Goal: Task Accomplishment & Management: Use online tool/utility

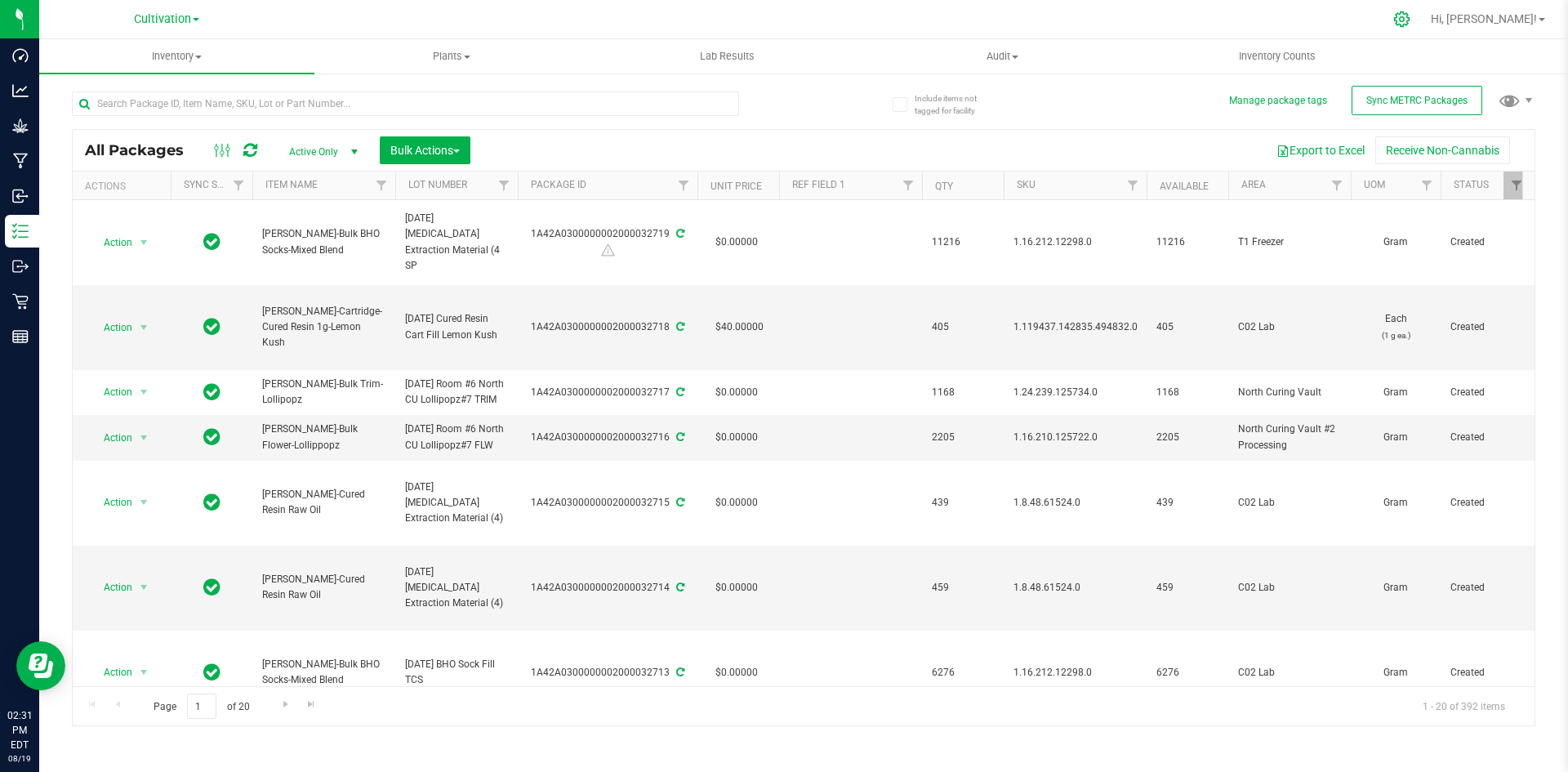
click at [1411, 20] on icon at bounding box center [1402, 19] width 17 height 18
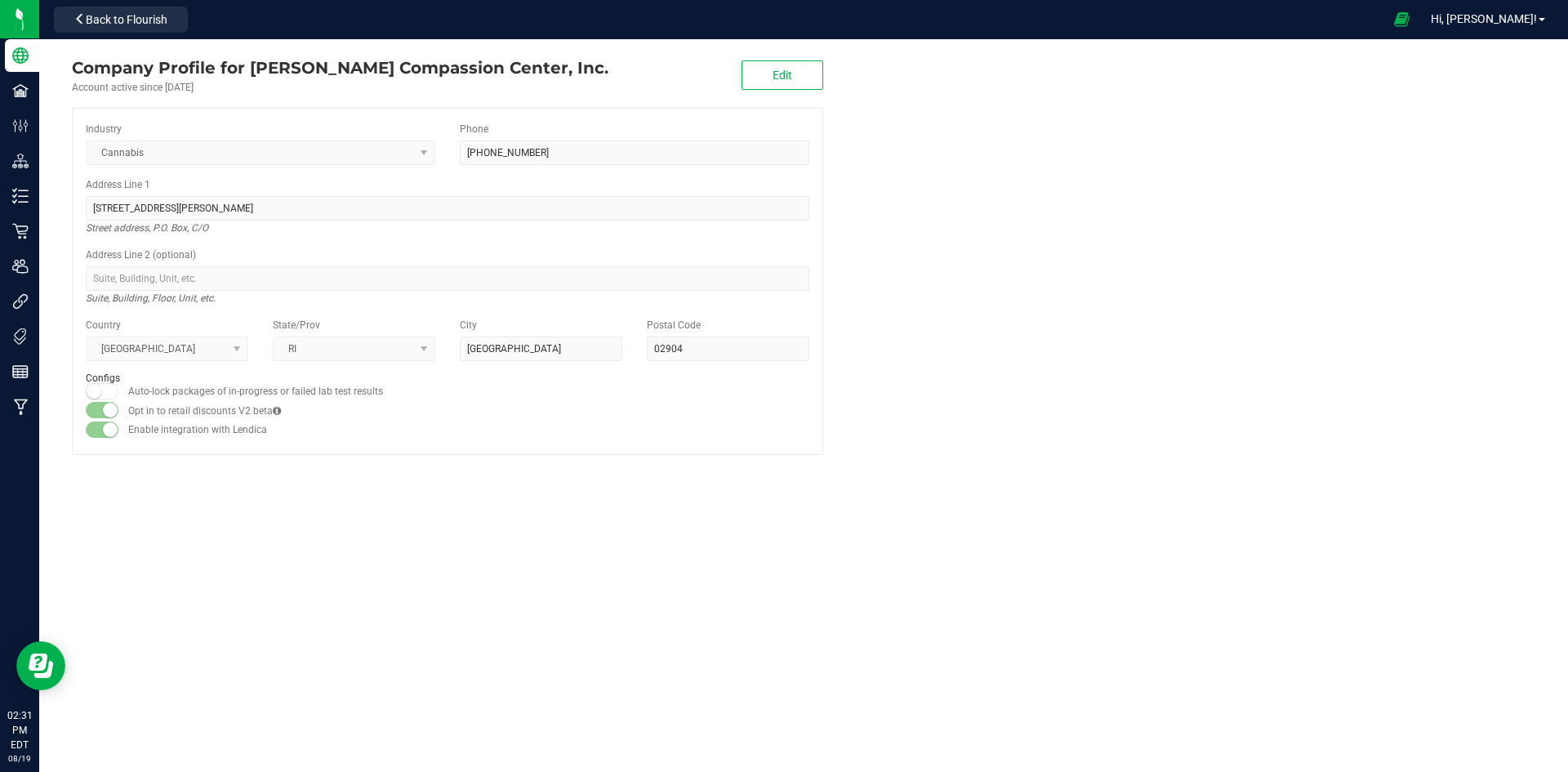
click at [46, 188] on div "Company Profile for [PERSON_NAME] Compassion Center, Inc. Account active since …" at bounding box center [447, 255] width 817 height 432
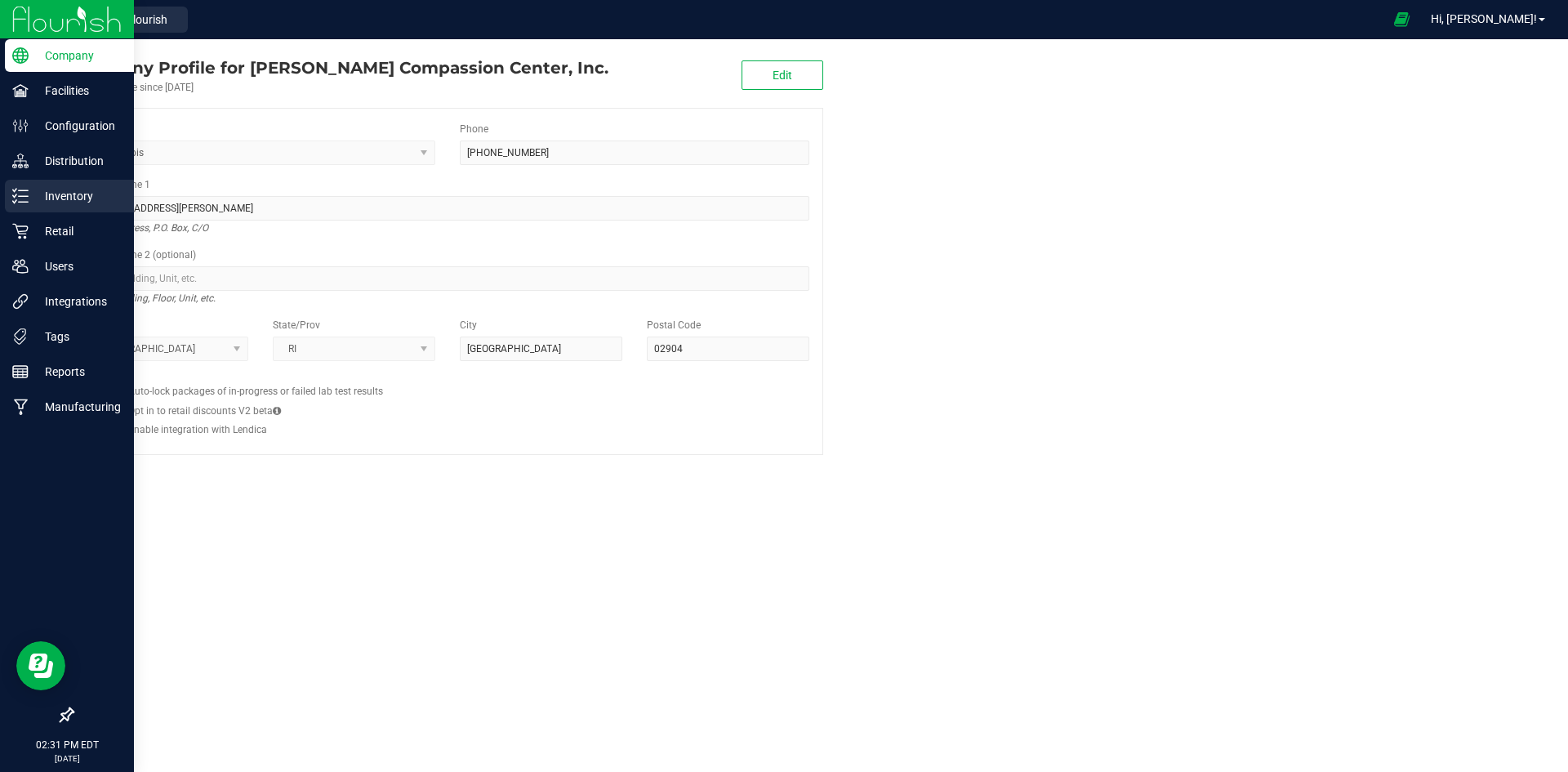
click at [17, 201] on icon at bounding box center [20, 195] width 17 height 17
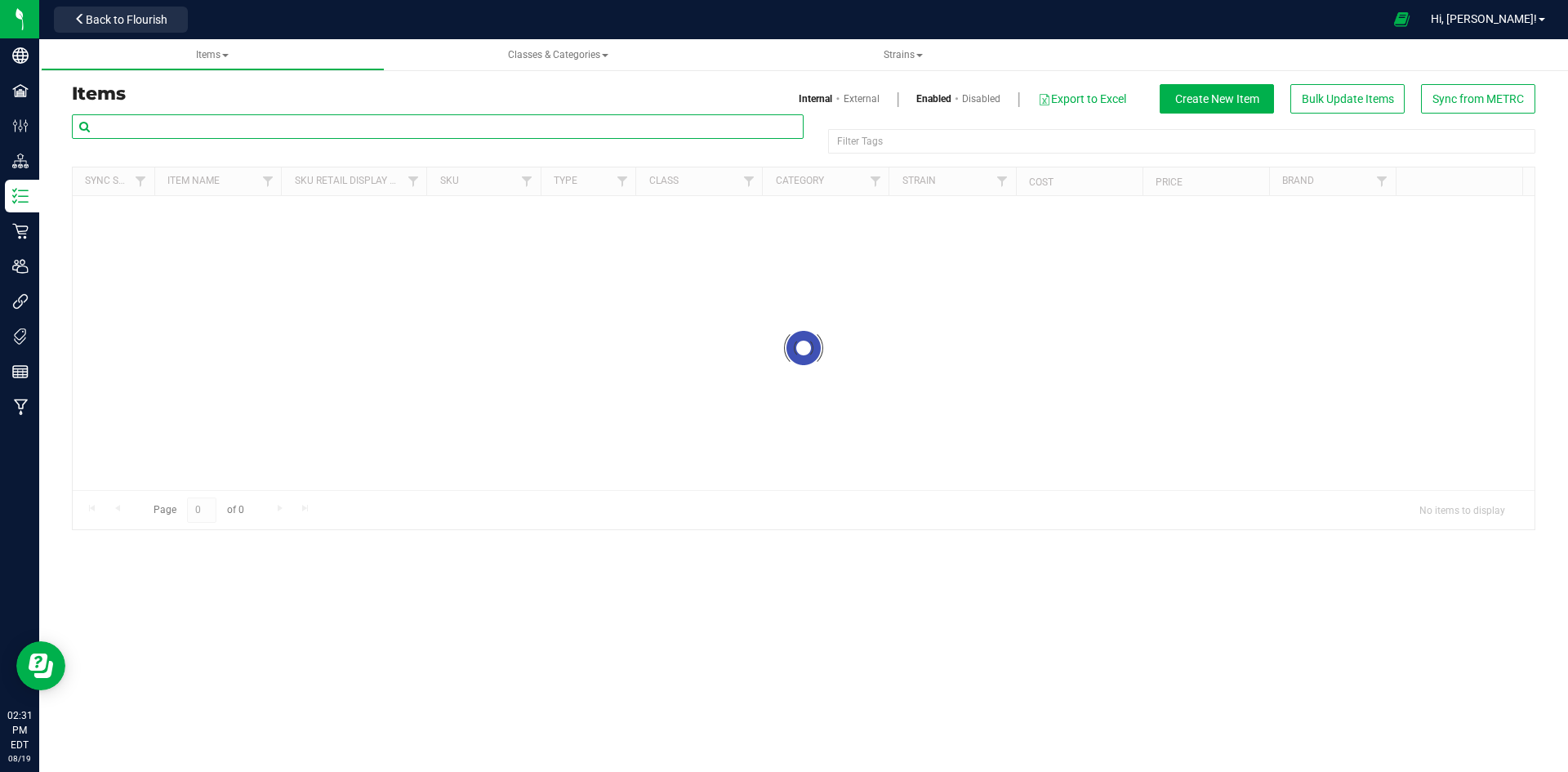
click at [555, 118] on input "text" at bounding box center [437, 126] width 732 height 24
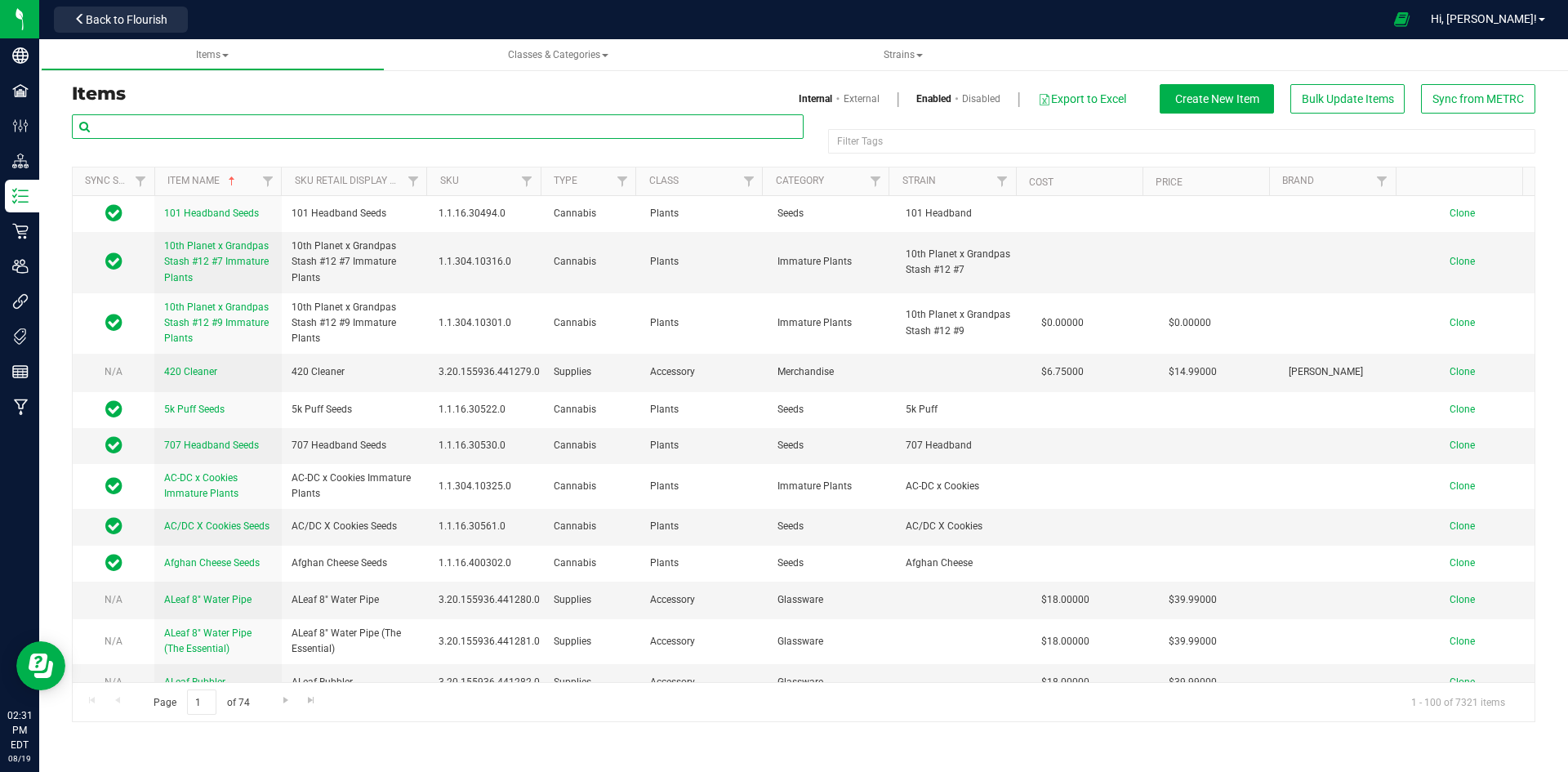
paste input "Candied Garlic Ready to Roll 14g-37"
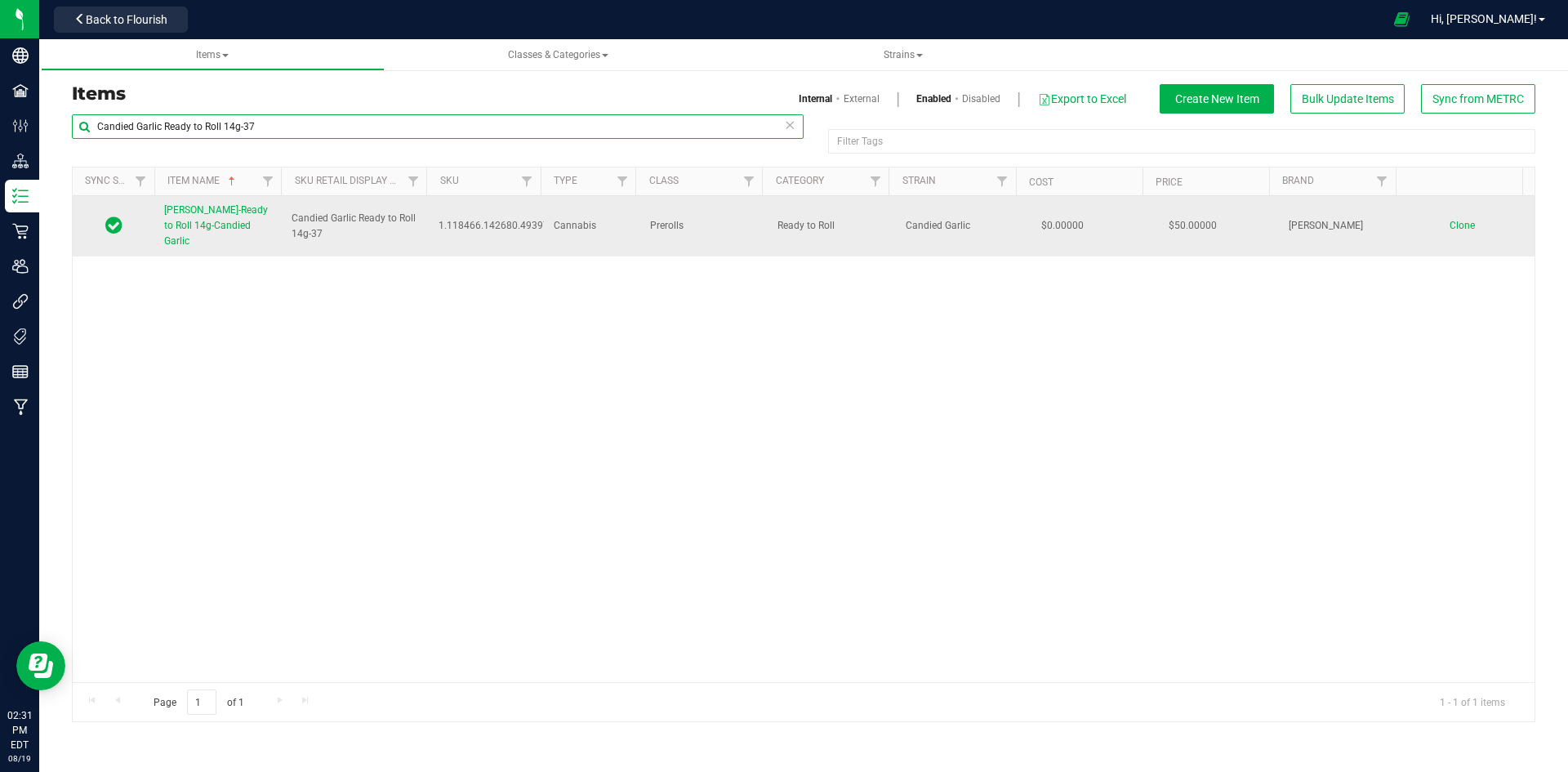
type input "Candied Garlic Ready to Roll 14g-37"
click at [253, 221] on link "[PERSON_NAME]-Ready to Roll 14g-Candied Garlic" at bounding box center [218, 226] width 108 height 48
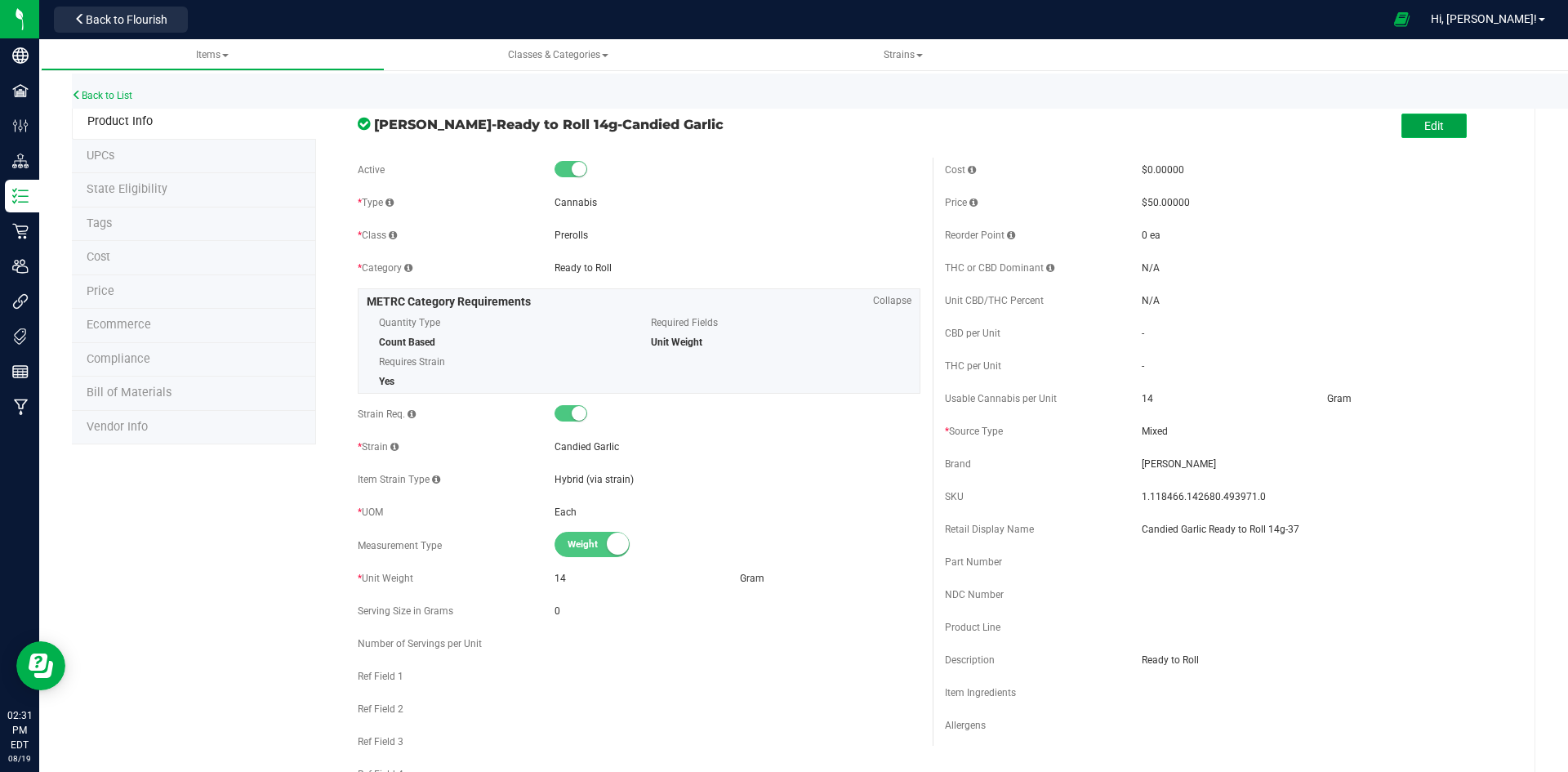
click at [1439, 124] on button "Edit" at bounding box center [1434, 125] width 65 height 24
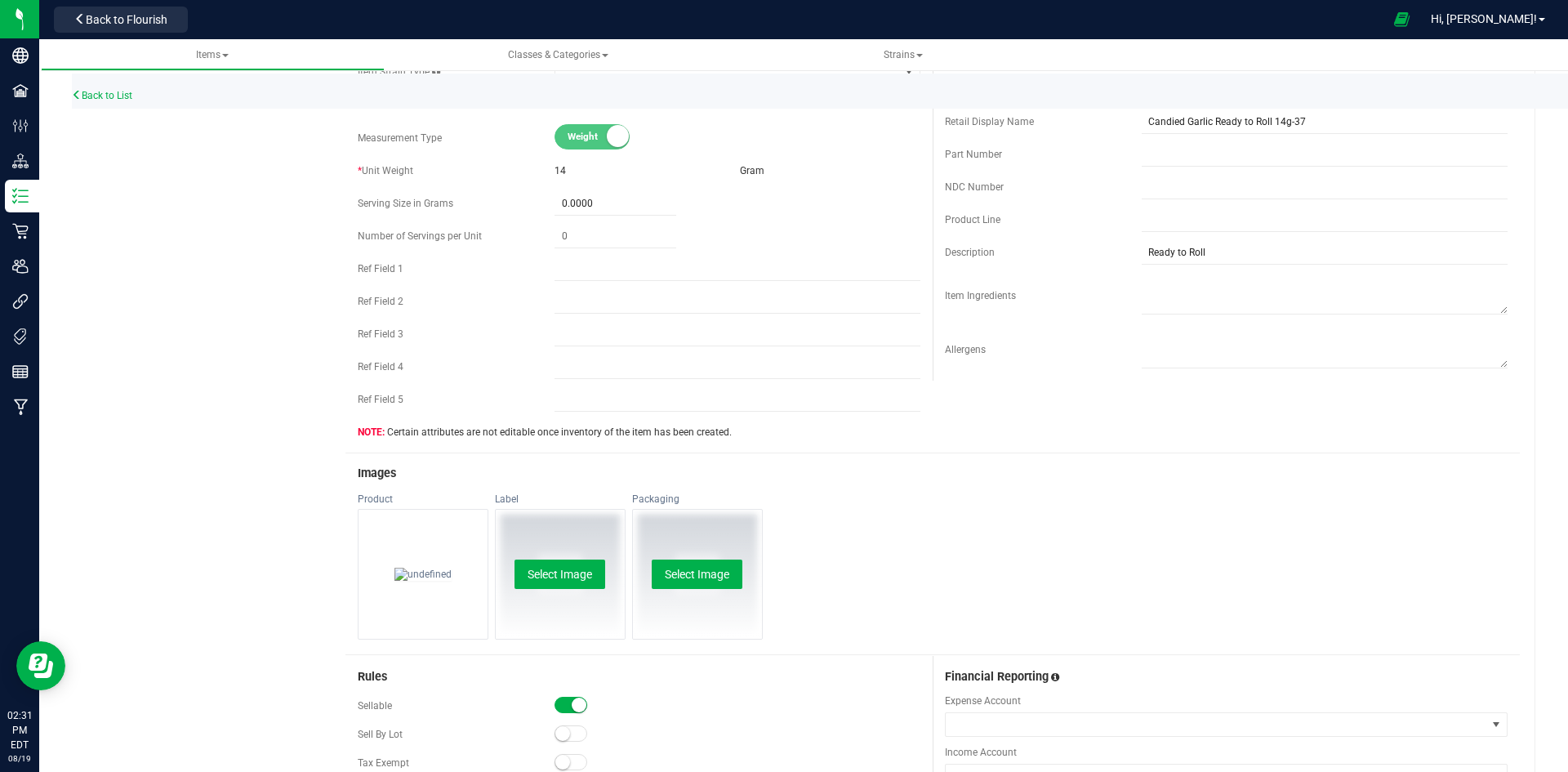
scroll to position [408, 0]
click at [412, 560] on button "Change" at bounding box center [423, 568] width 65 height 29
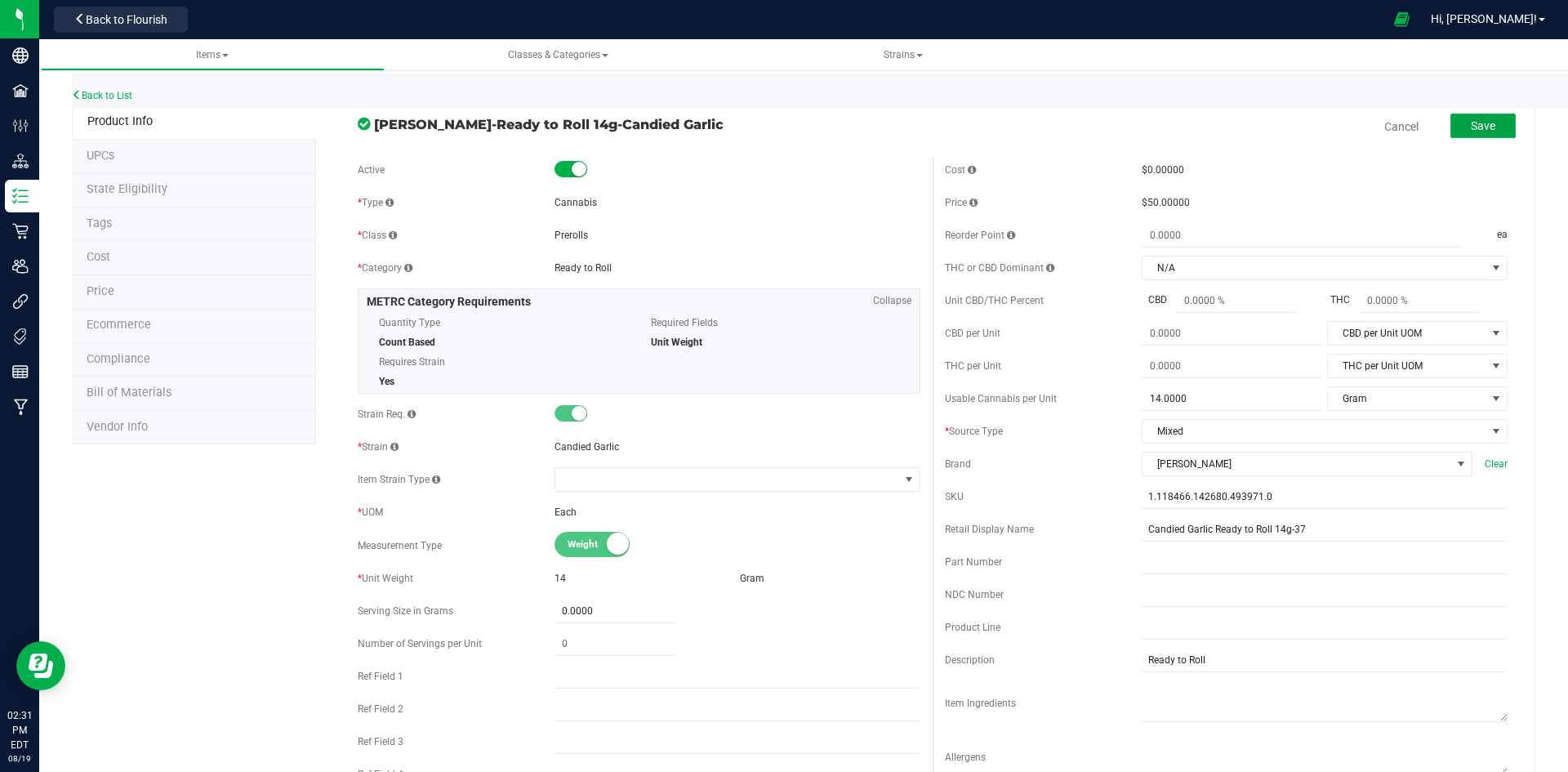
click at [1471, 123] on span "Save" at bounding box center [1482, 125] width 24 height 13
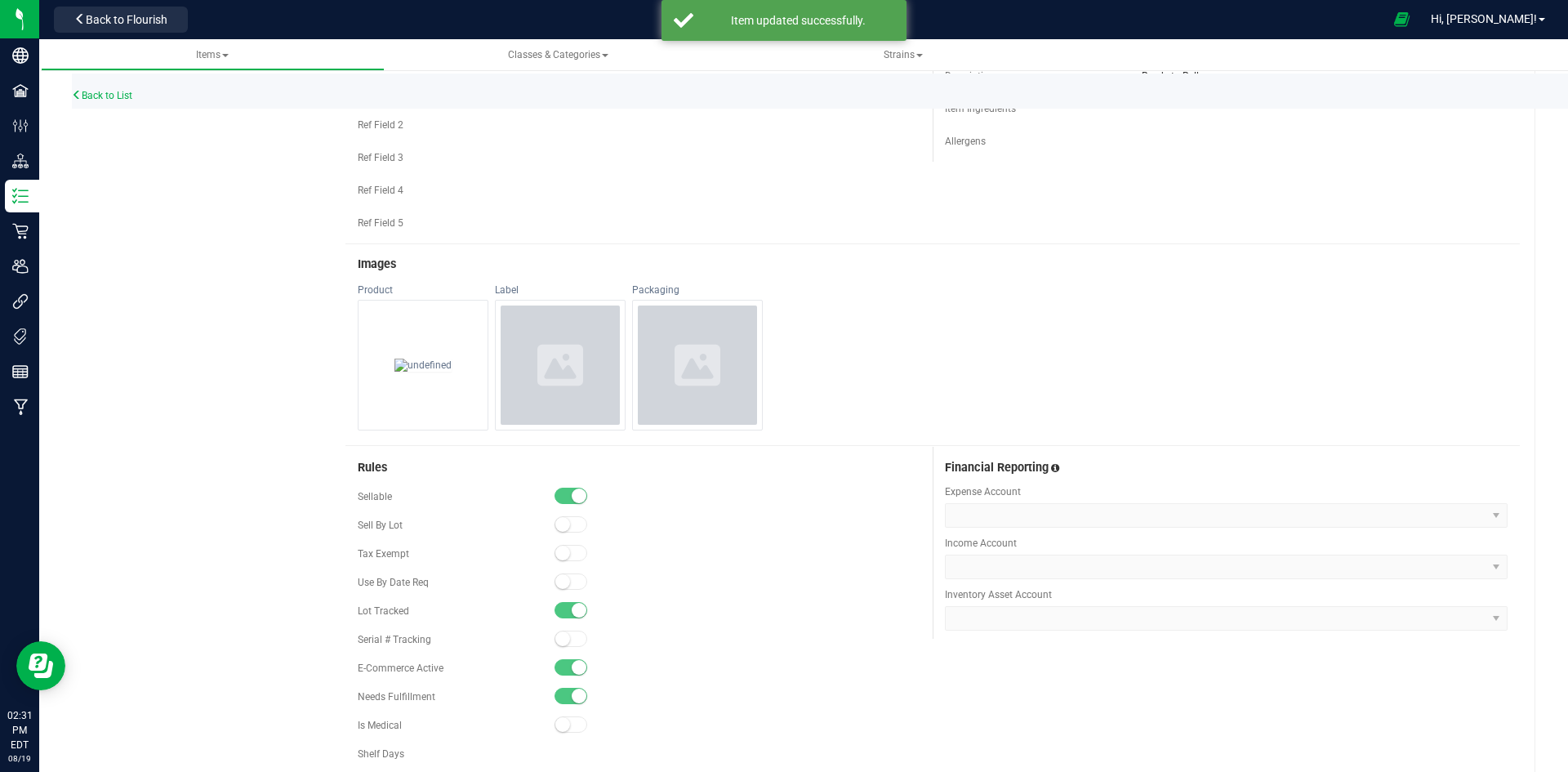
scroll to position [817, 0]
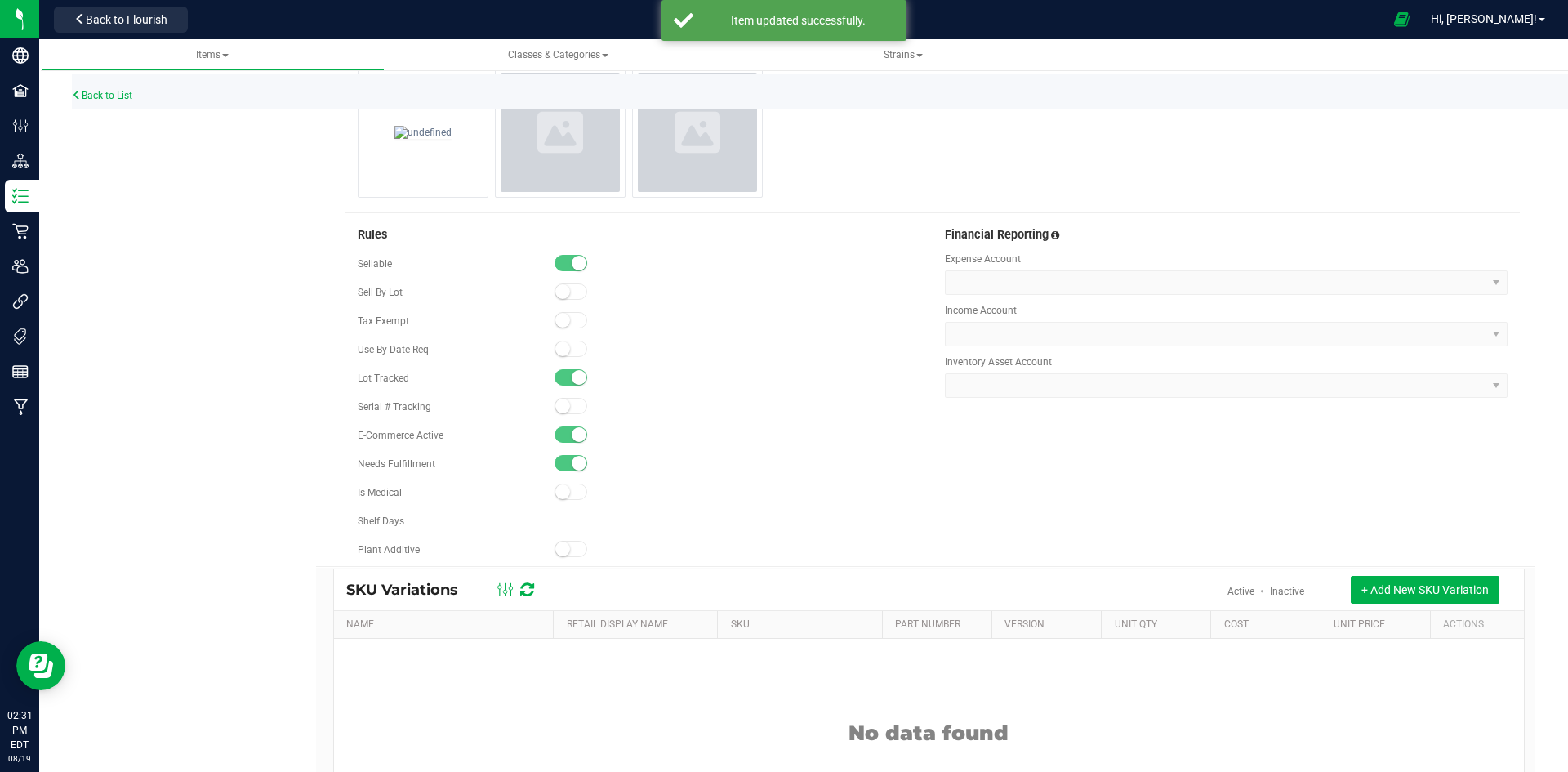
click at [96, 94] on link "Back to List" at bounding box center [102, 95] width 60 height 12
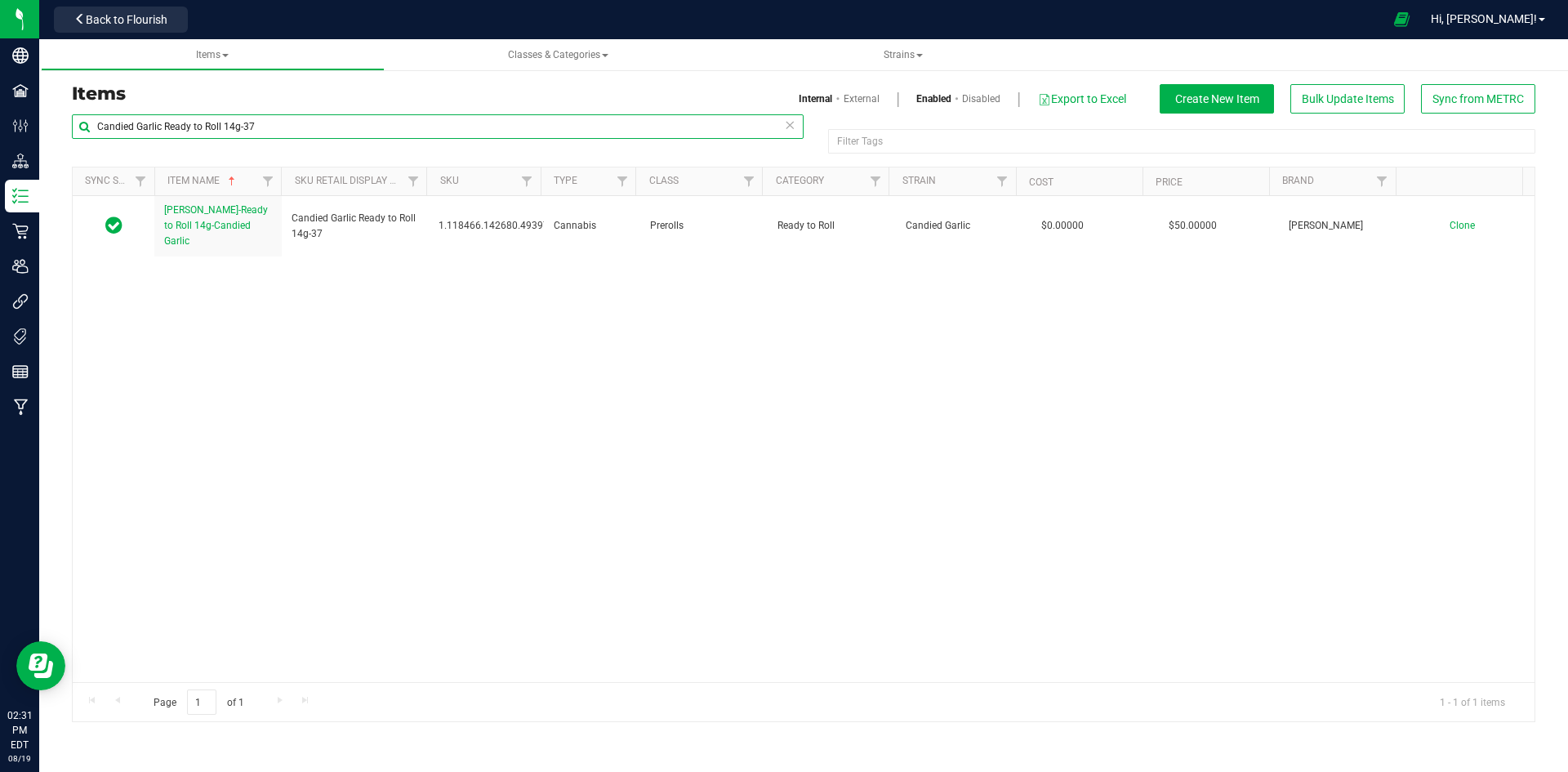
click at [226, 134] on input "Candied Garlic Ready to Roll 14g-37" at bounding box center [437, 126] width 732 height 24
paste input "3.5g-52"
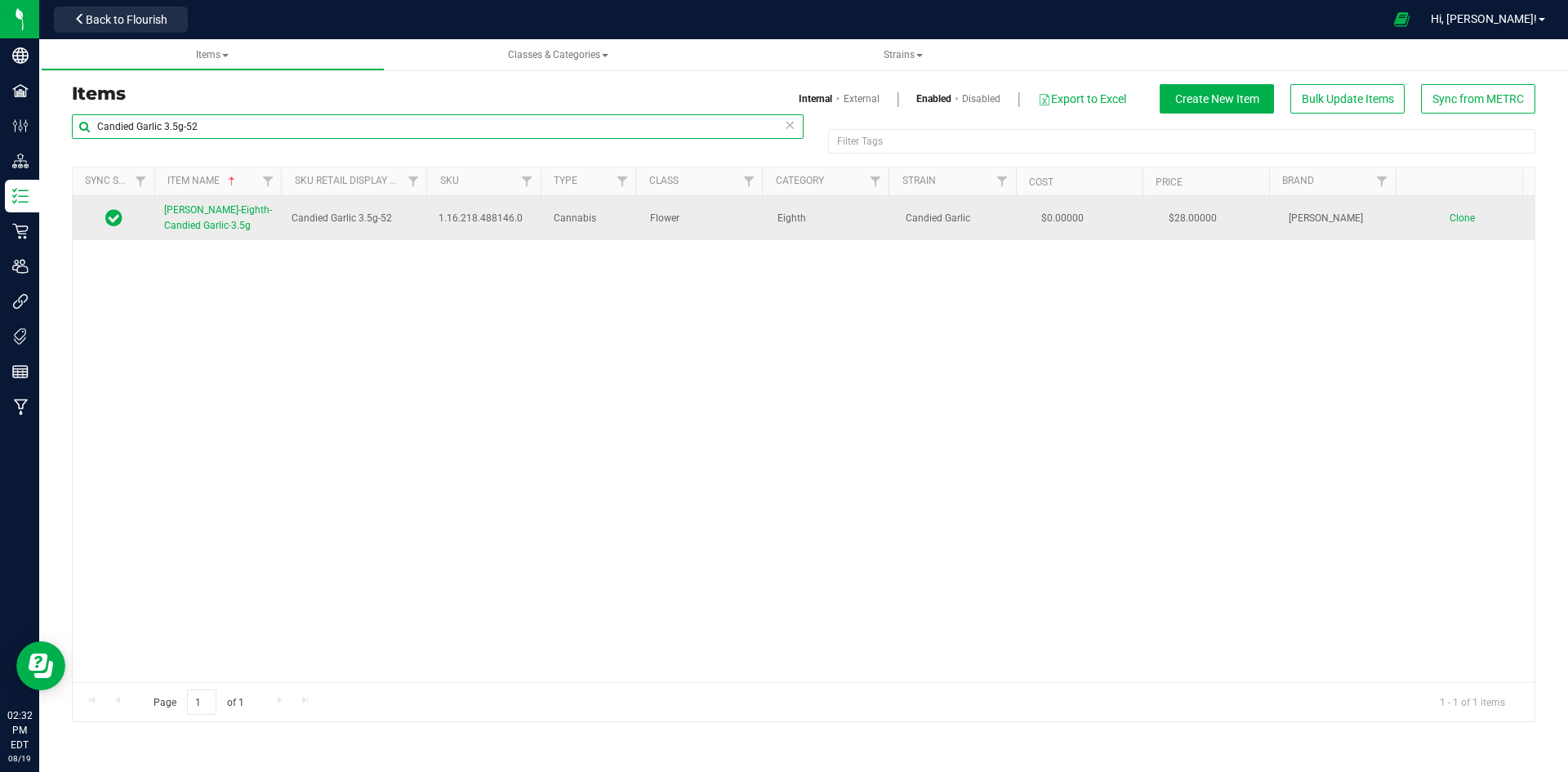
type input "Candied Garlic 3.5g-52"
click at [189, 215] on span "[PERSON_NAME]-Eighth-Candied Garlic-3.5g" at bounding box center [218, 218] width 108 height 27
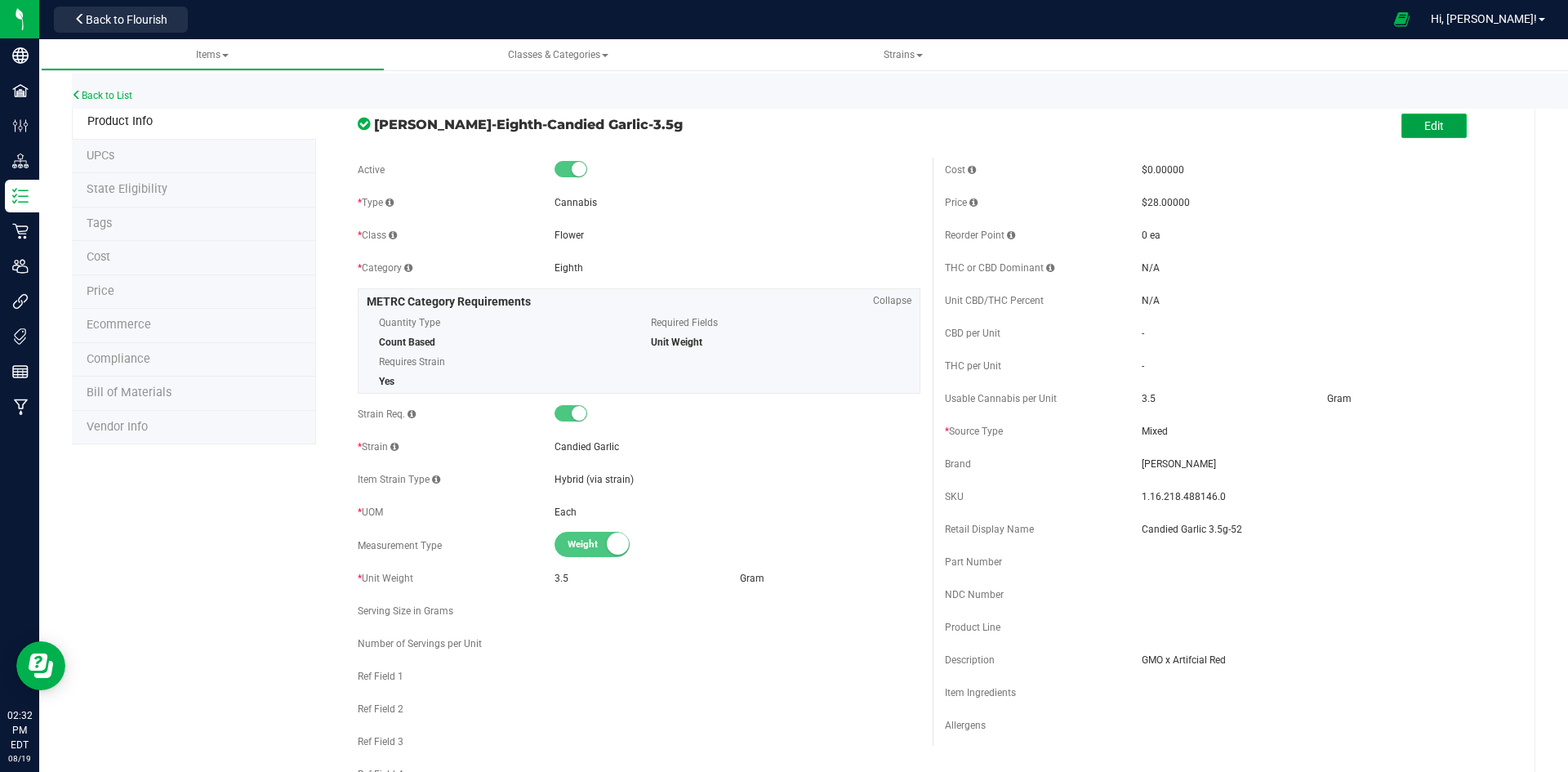
click at [1442, 133] on button "Edit" at bounding box center [1434, 125] width 65 height 24
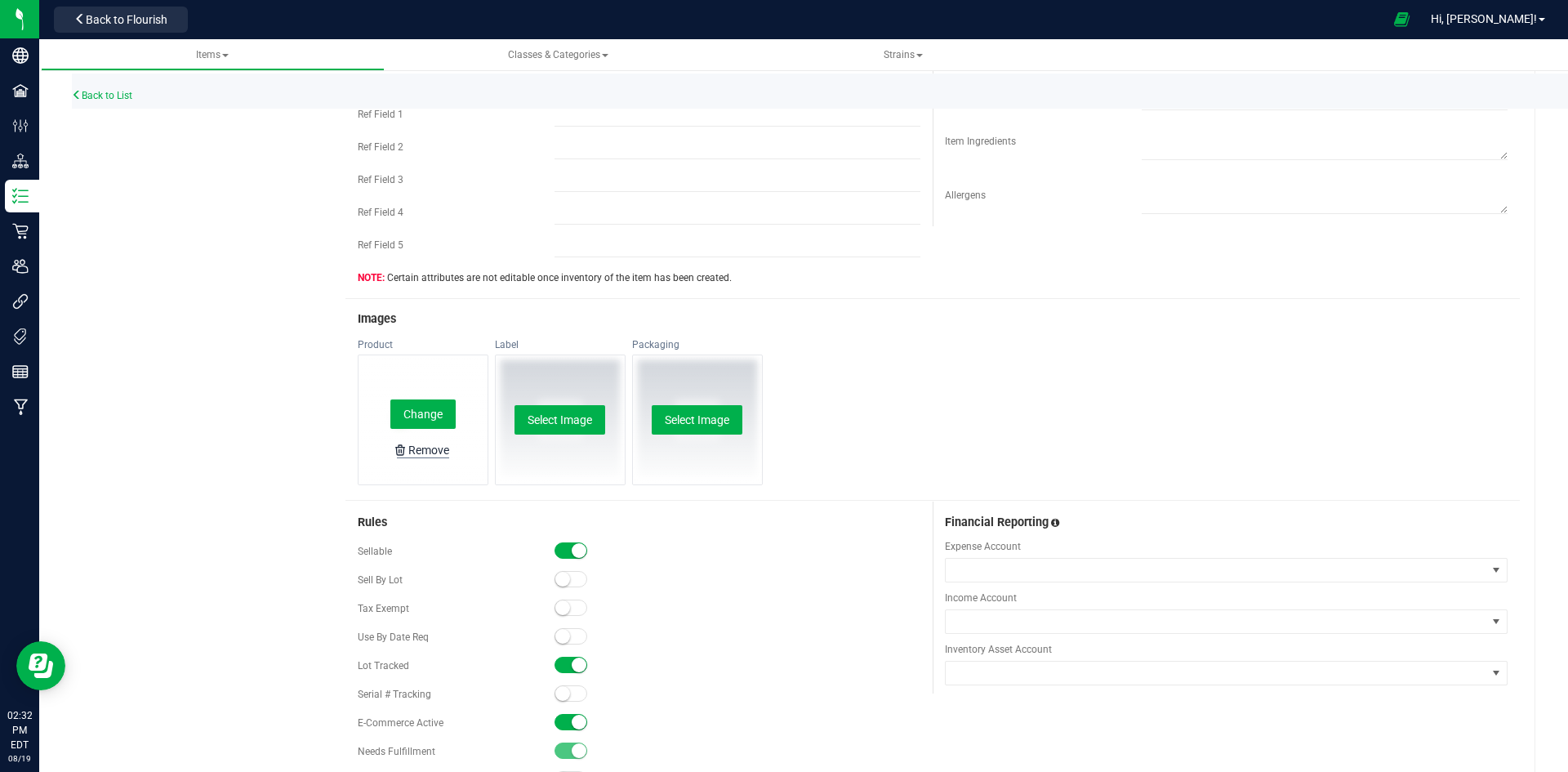
scroll to position [572, 0]
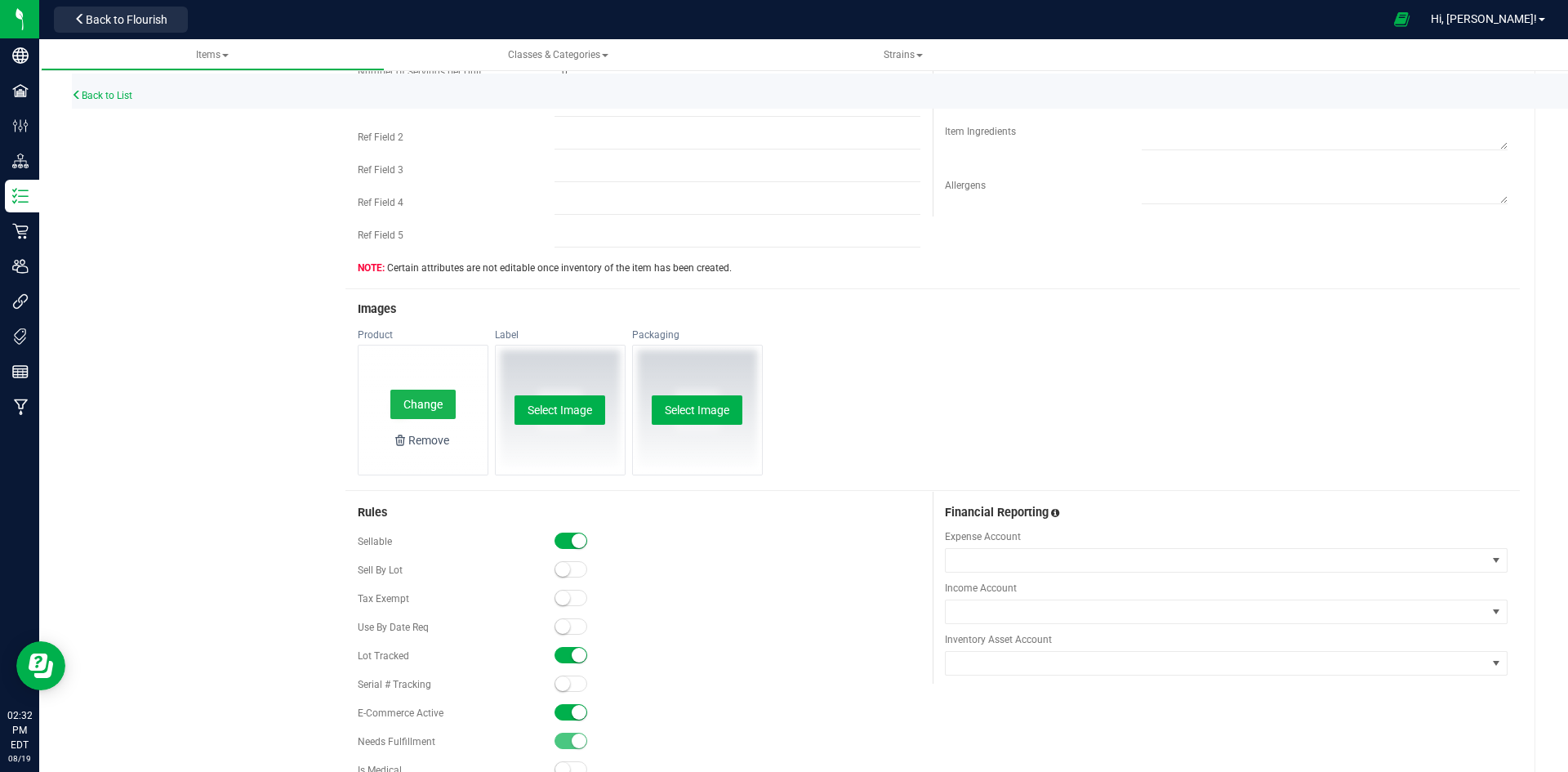
click at [419, 397] on button "Change" at bounding box center [423, 404] width 65 height 29
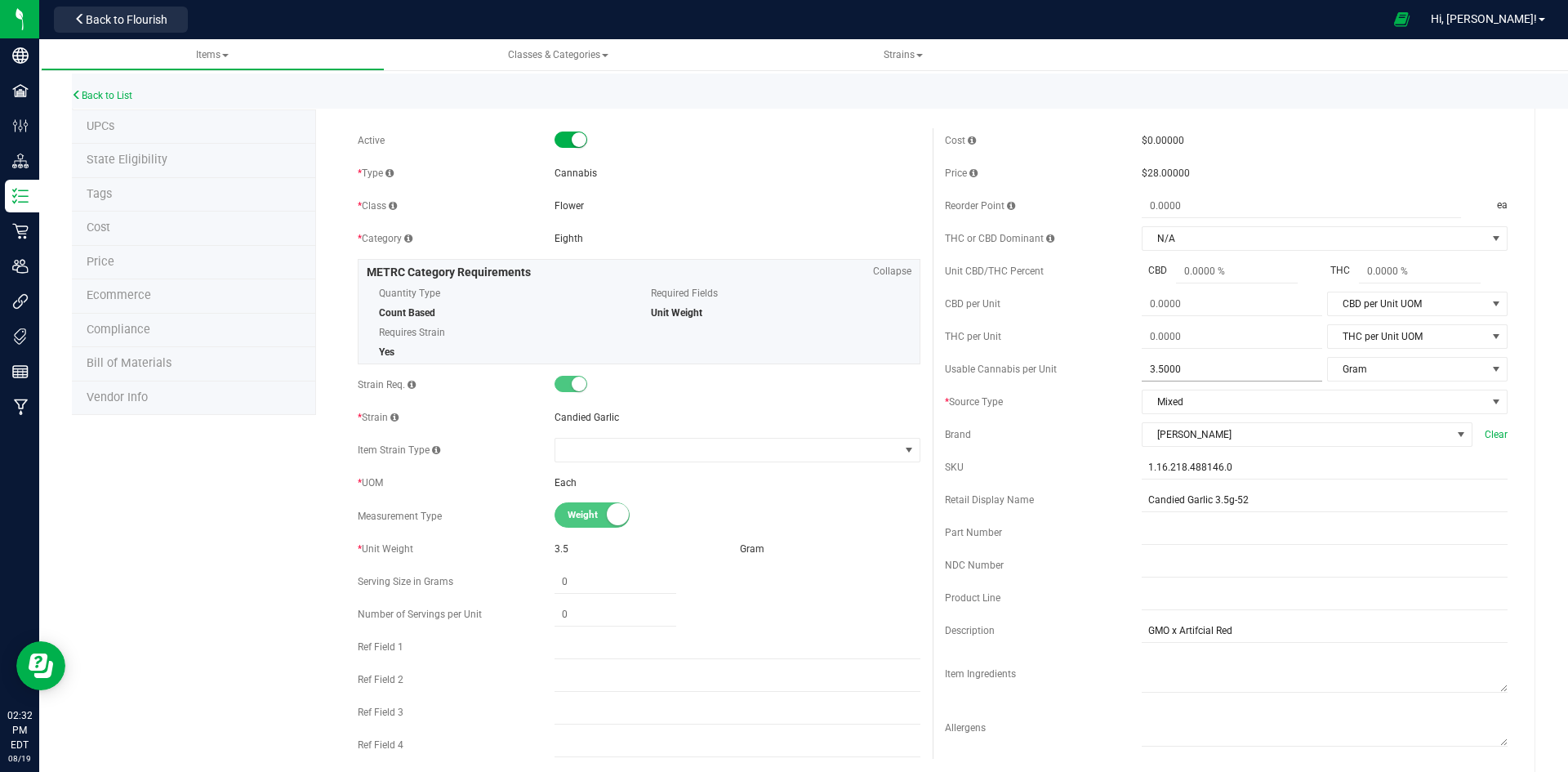
scroll to position [0, 0]
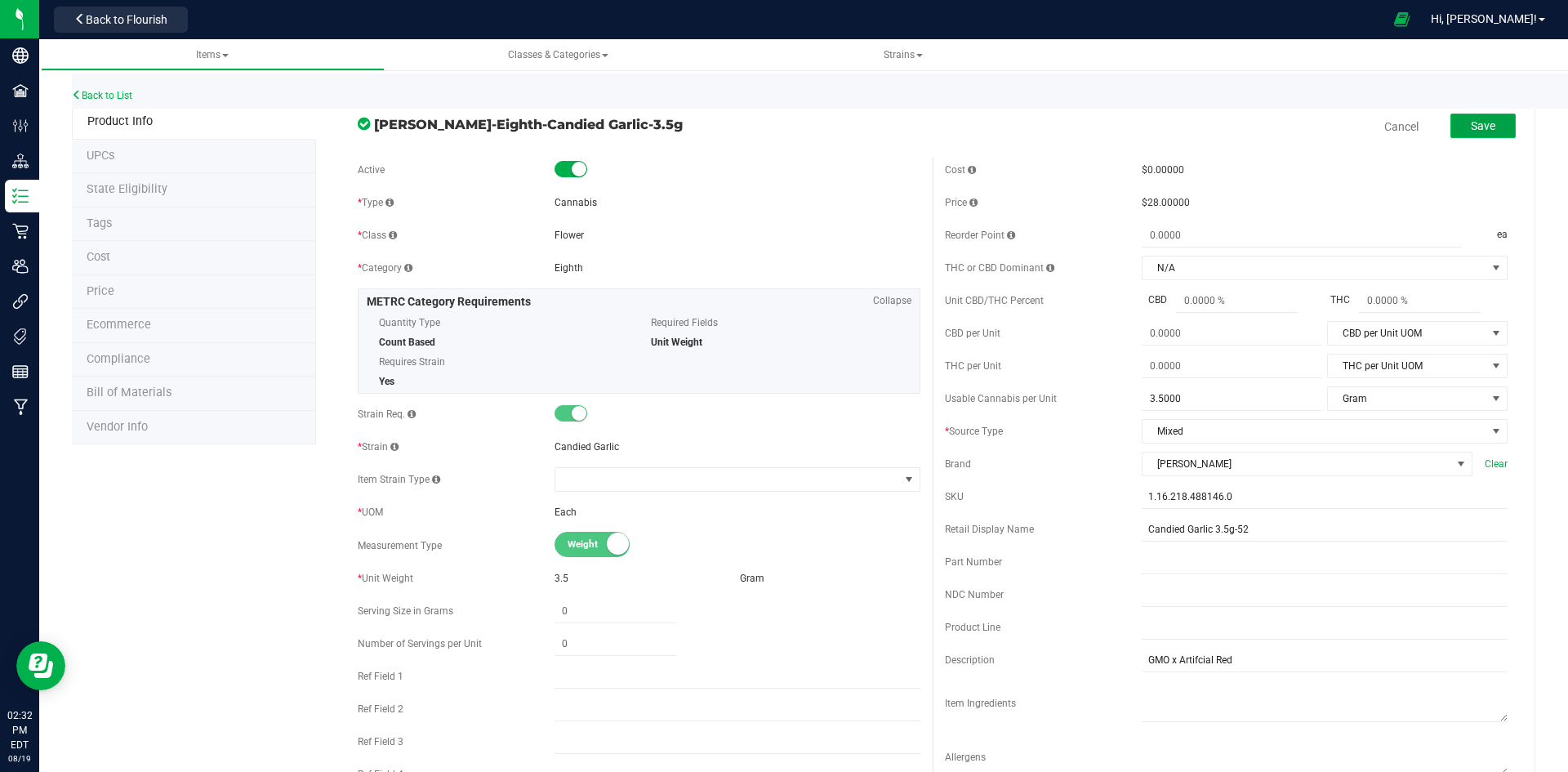
click at [1490, 128] on button "Save" at bounding box center [1482, 125] width 65 height 24
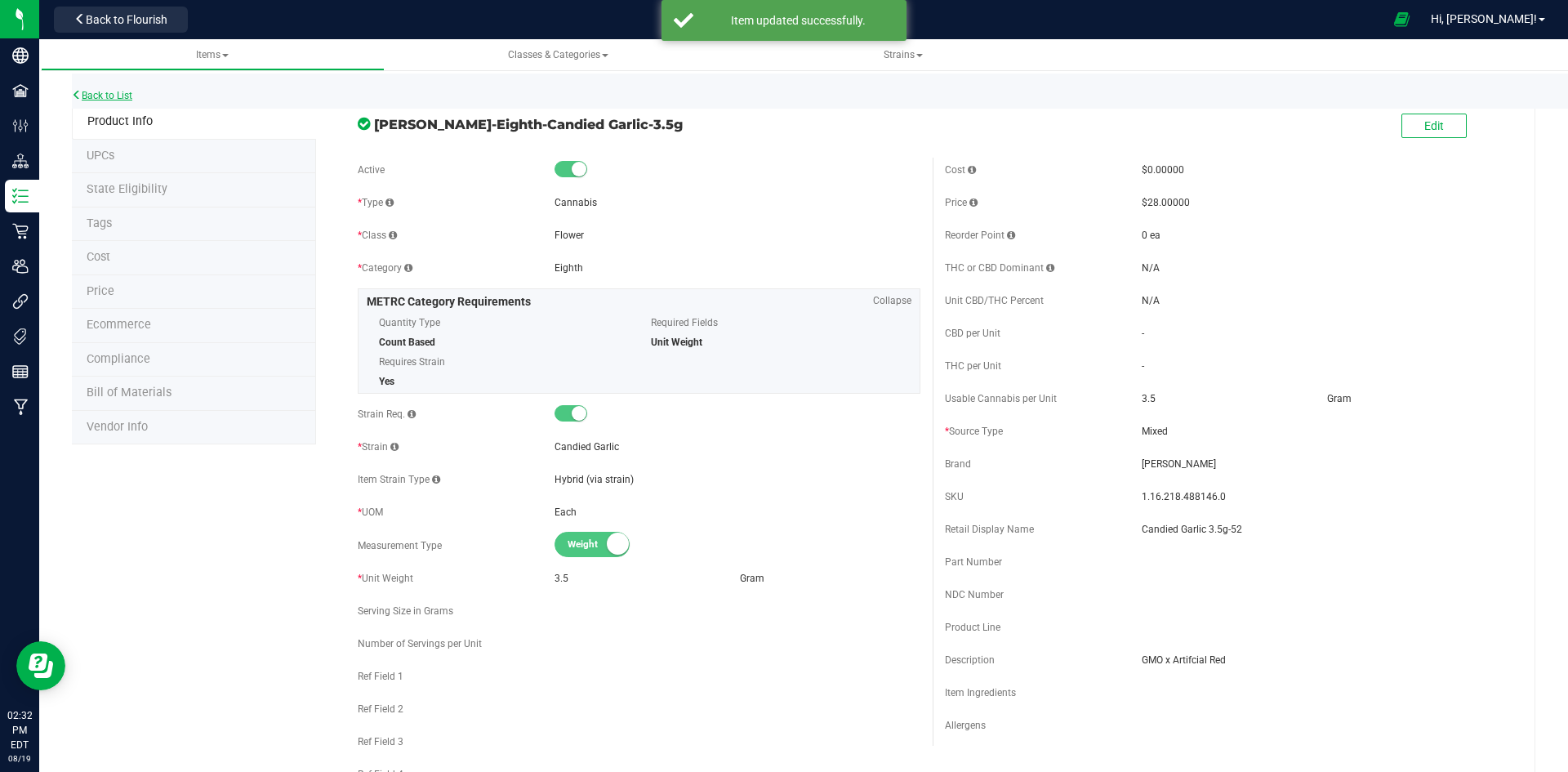
click at [74, 91] on icon at bounding box center [77, 94] width 10 height 10
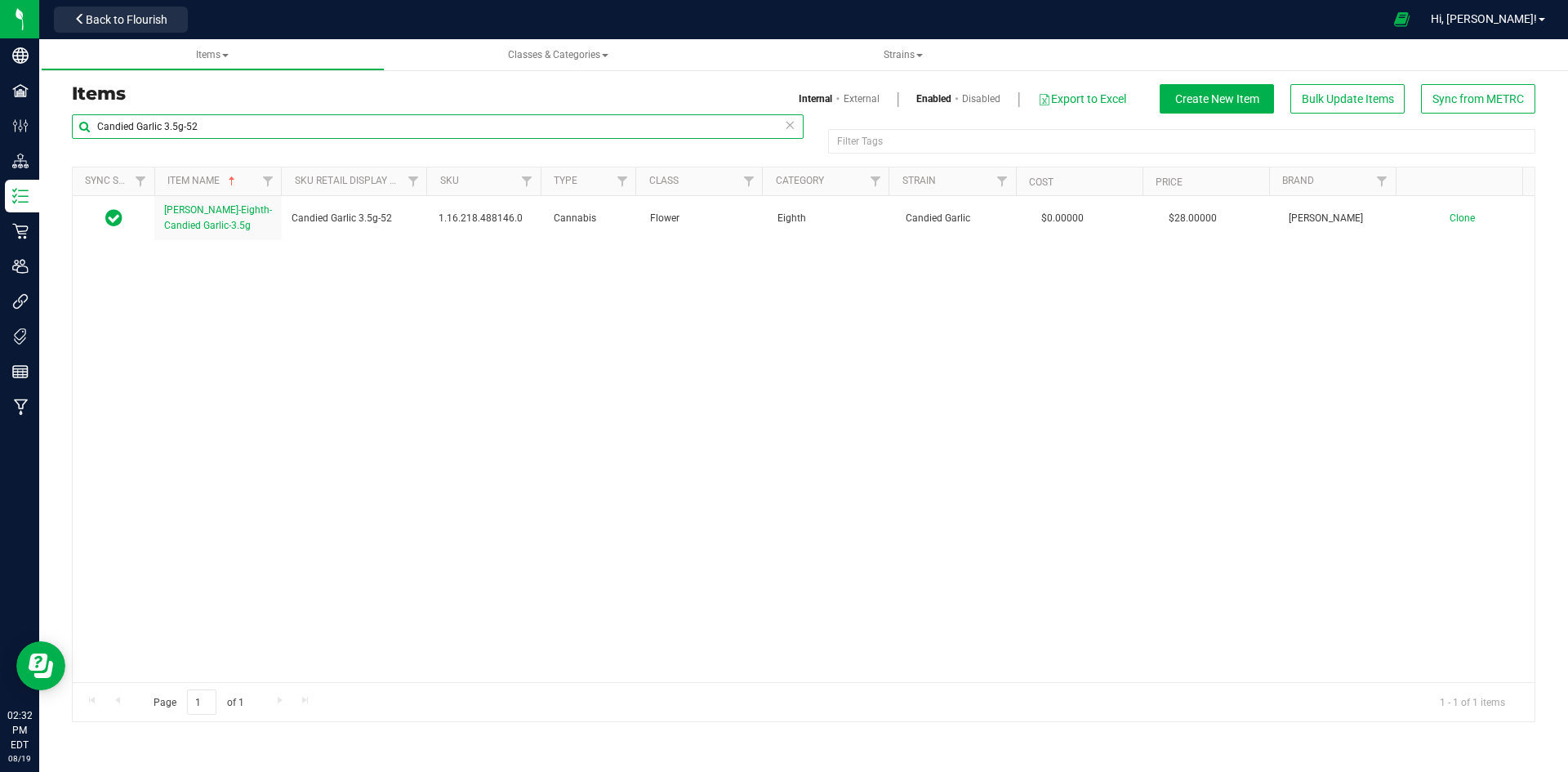
click at [192, 133] on input "Candied Garlic 3.5g-52" at bounding box center [437, 126] width 732 height 24
paste input "Numbskull-1g-6"
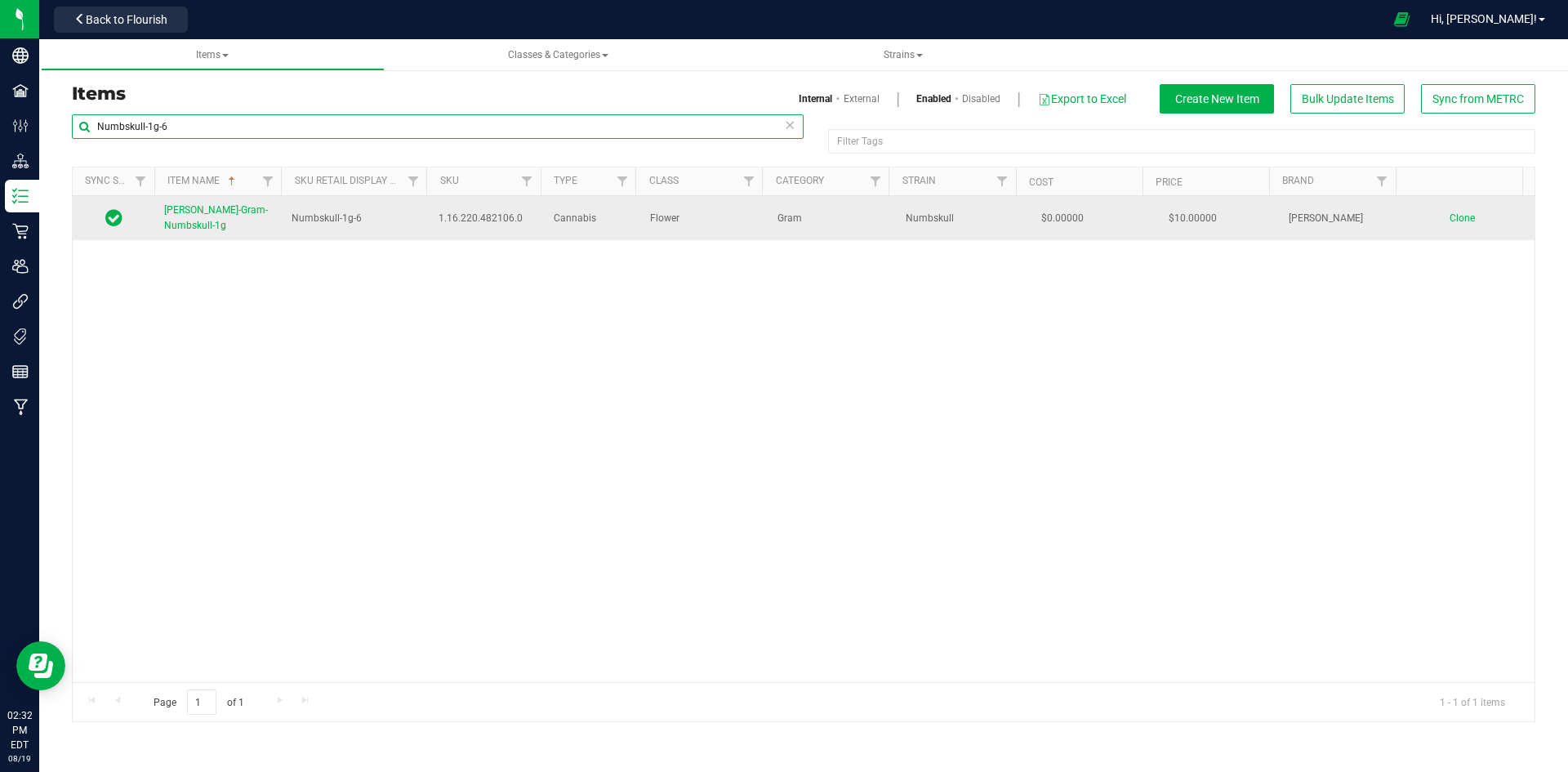
type input "Numbskull-1g-6"
click at [225, 219] on link "[PERSON_NAME]-Gram-Numbskull-1g" at bounding box center [218, 218] width 108 height 31
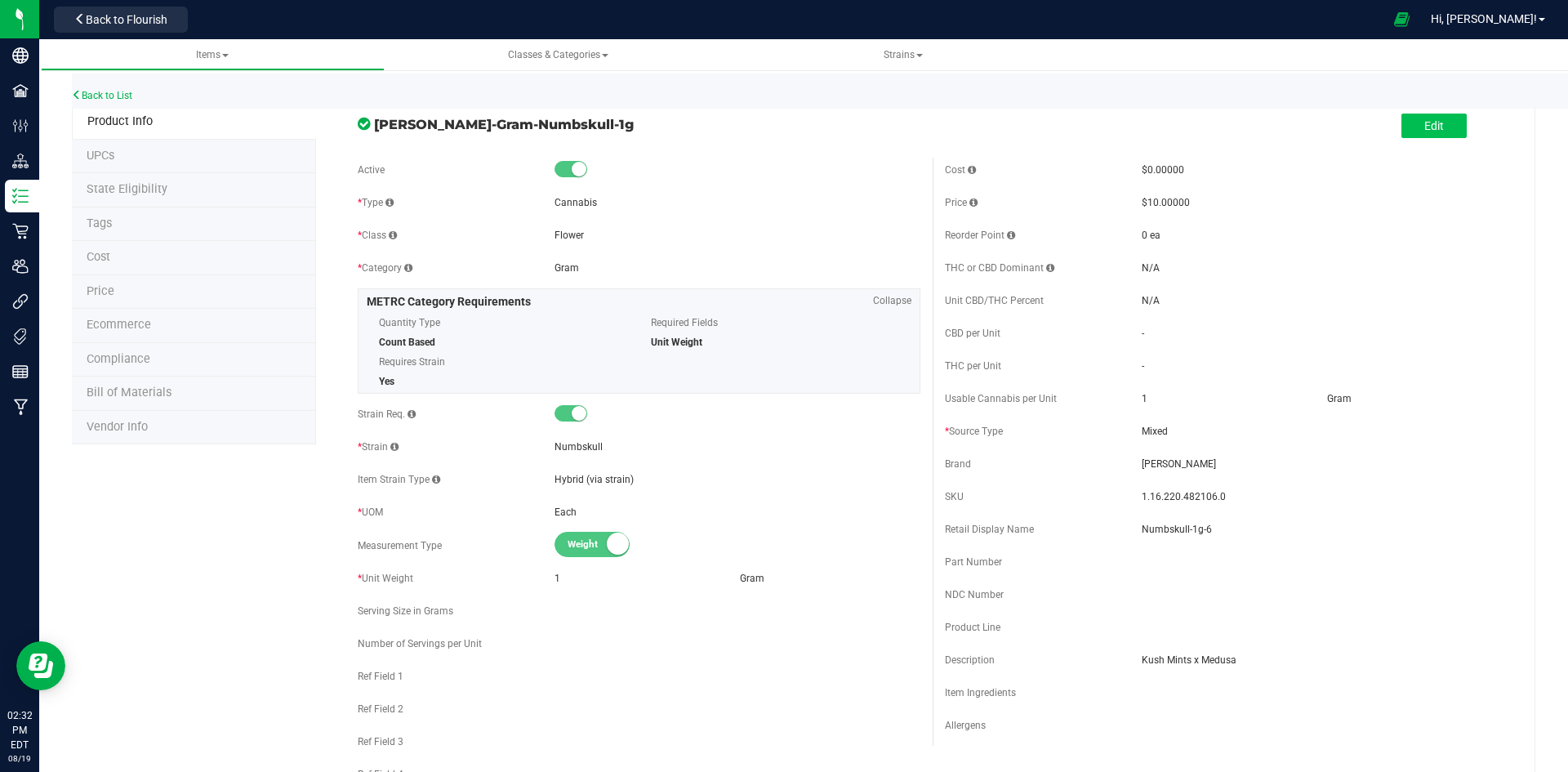
drag, startPoint x: 1388, startPoint y: 129, endPoint x: 1402, endPoint y: 129, distance: 14.0
click at [1388, 129] on div "Edit" at bounding box center [1227, 126] width 587 height 41
click at [1402, 129] on button "Edit" at bounding box center [1434, 125] width 65 height 24
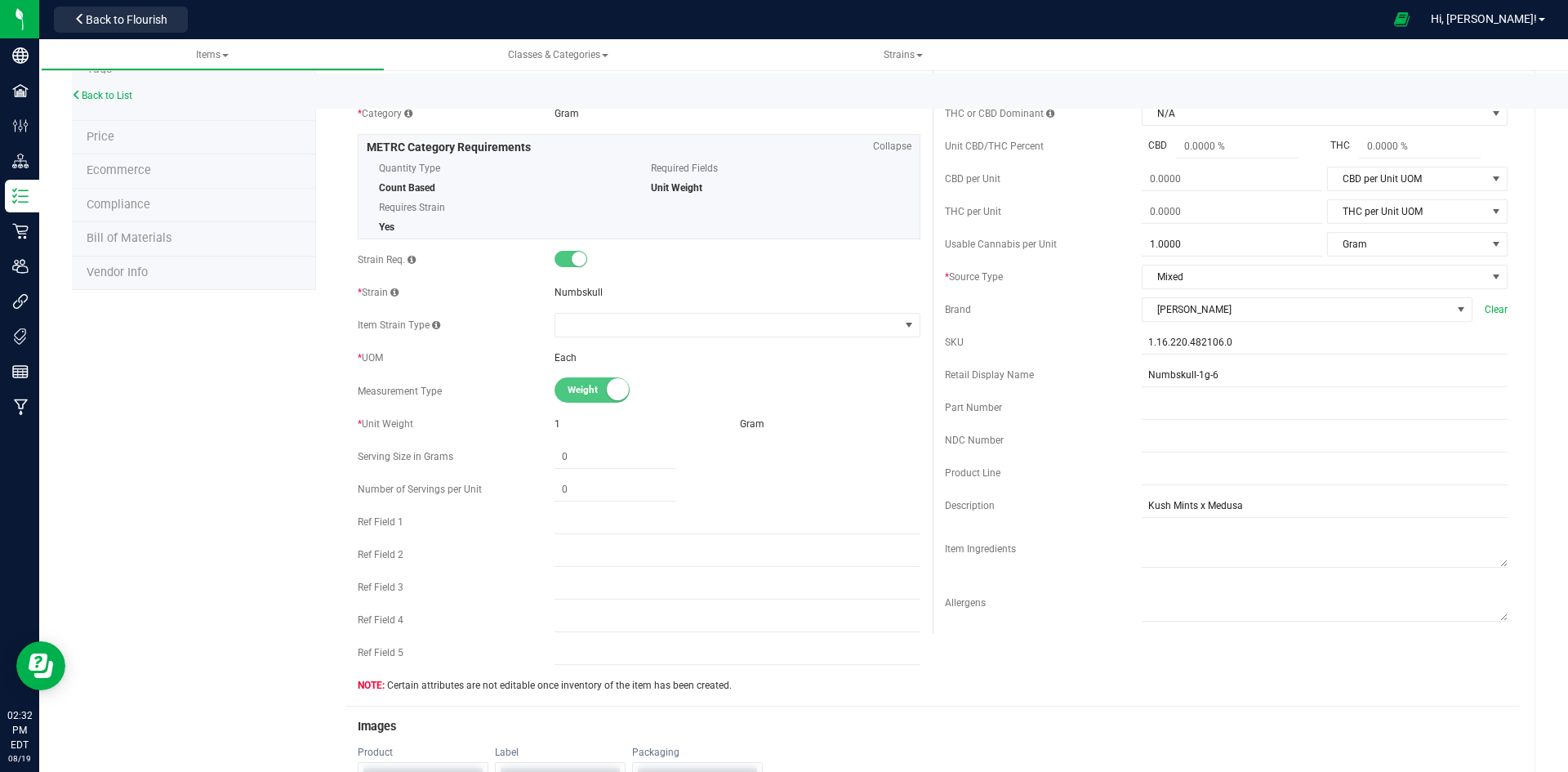
scroll to position [408, 0]
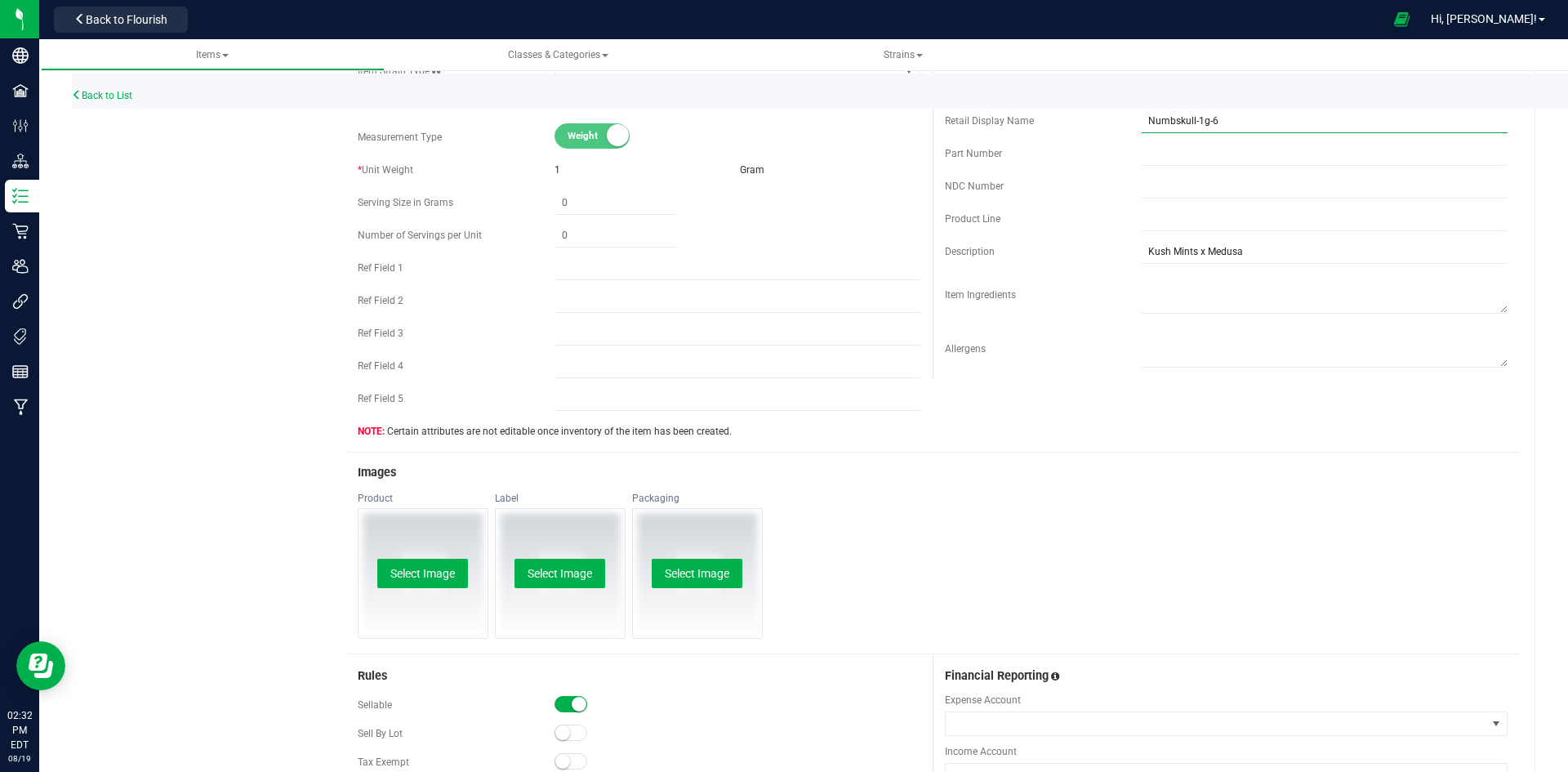
click at [1190, 123] on input "Numbskull-1g-6" at bounding box center [1325, 121] width 366 height 24
type input "Numbskull 1g-6"
click at [442, 578] on button "Select Image" at bounding box center [422, 574] width 90 height 29
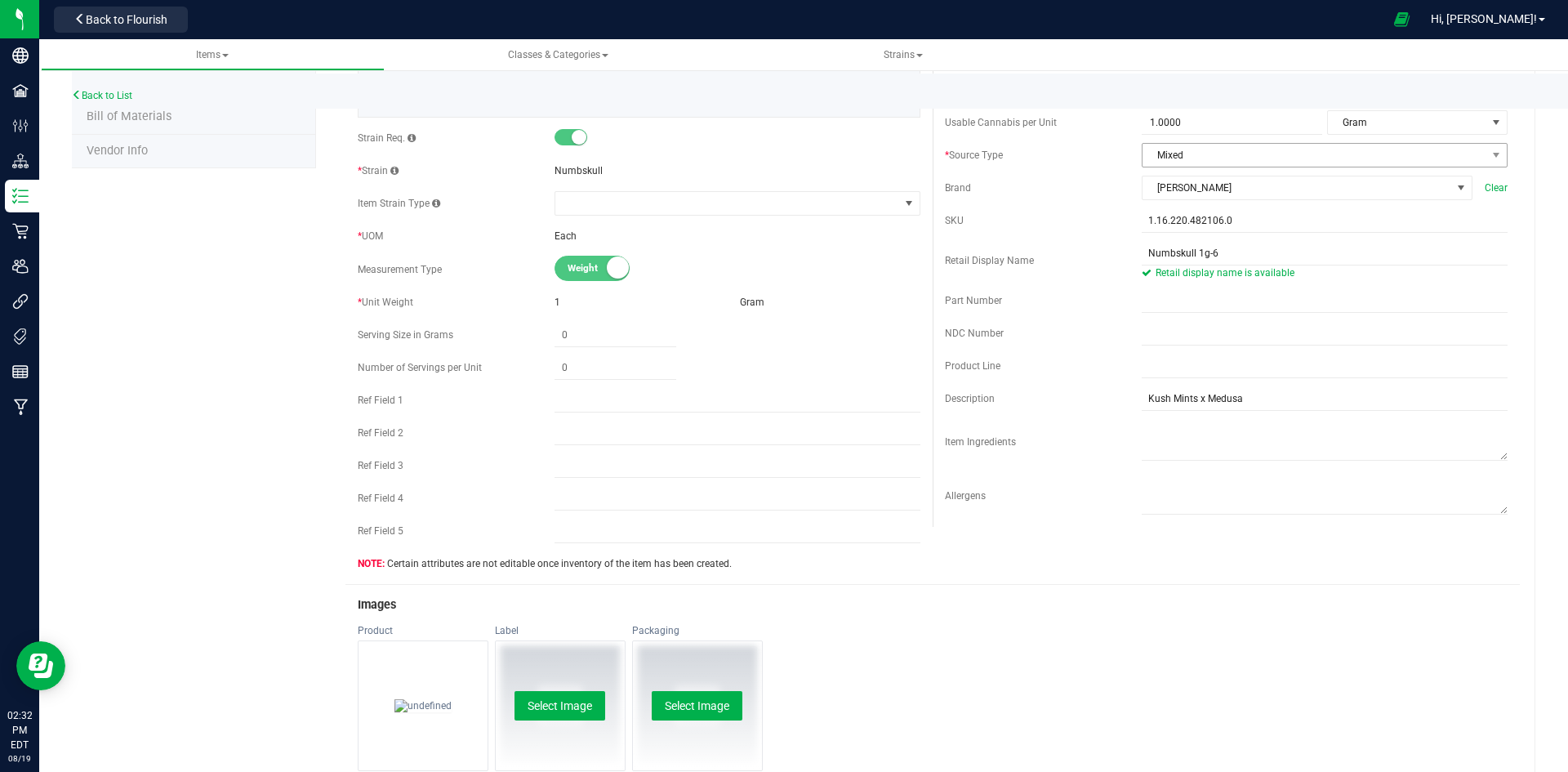
scroll to position [0, 0]
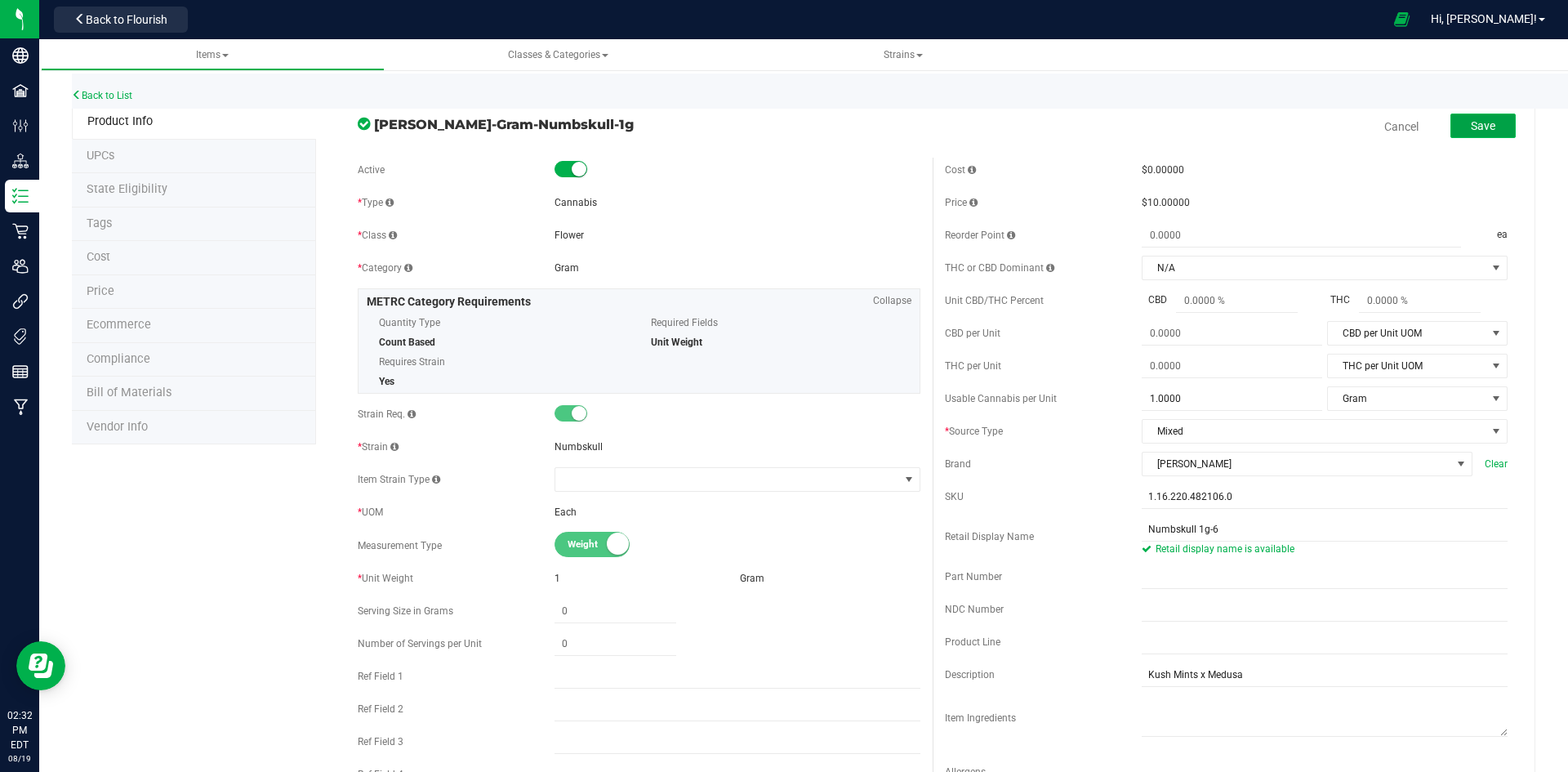
click at [1470, 136] on button "Save" at bounding box center [1482, 125] width 65 height 24
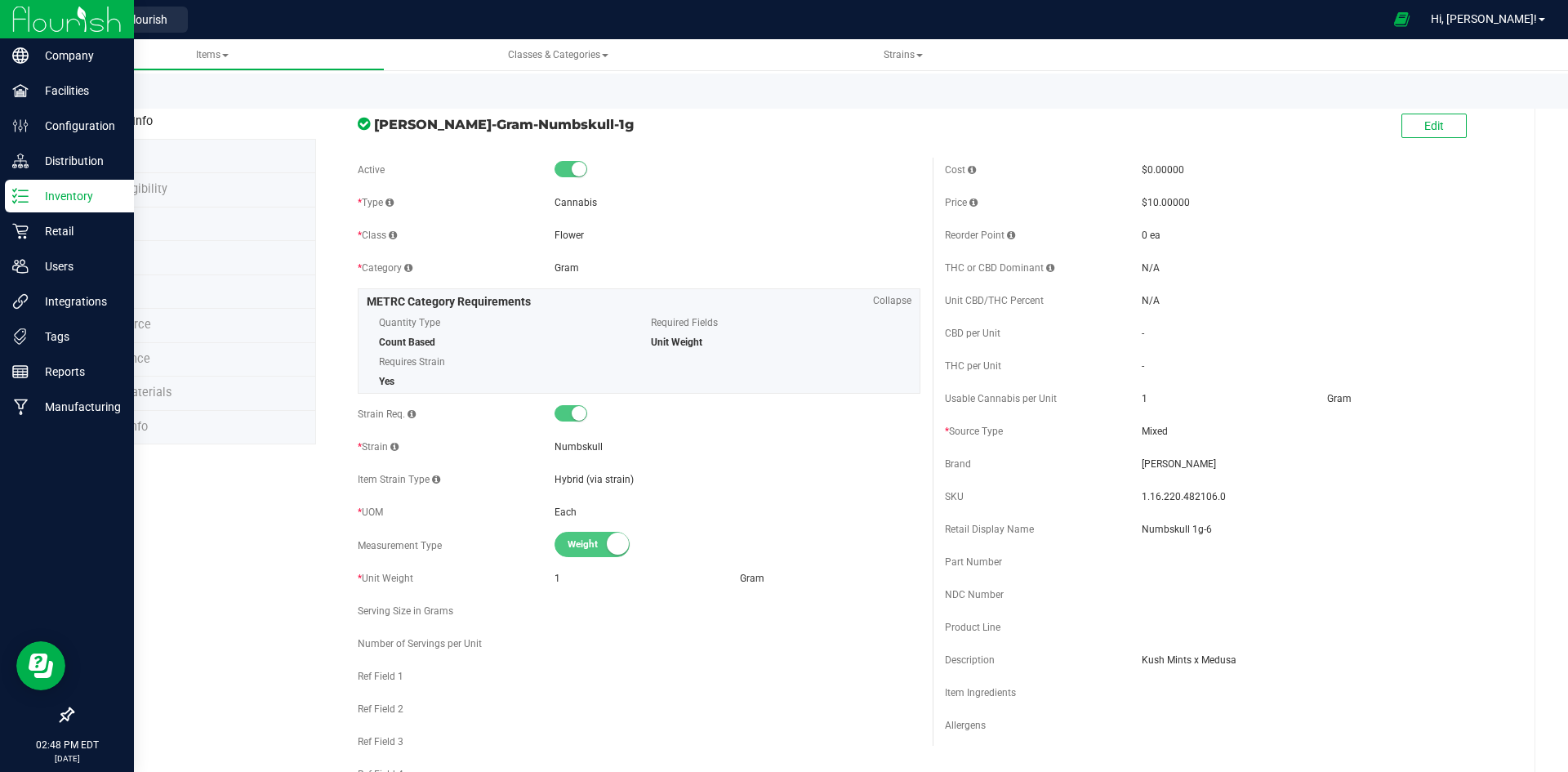
click at [33, 195] on p "Inventory" at bounding box center [77, 196] width 98 height 19
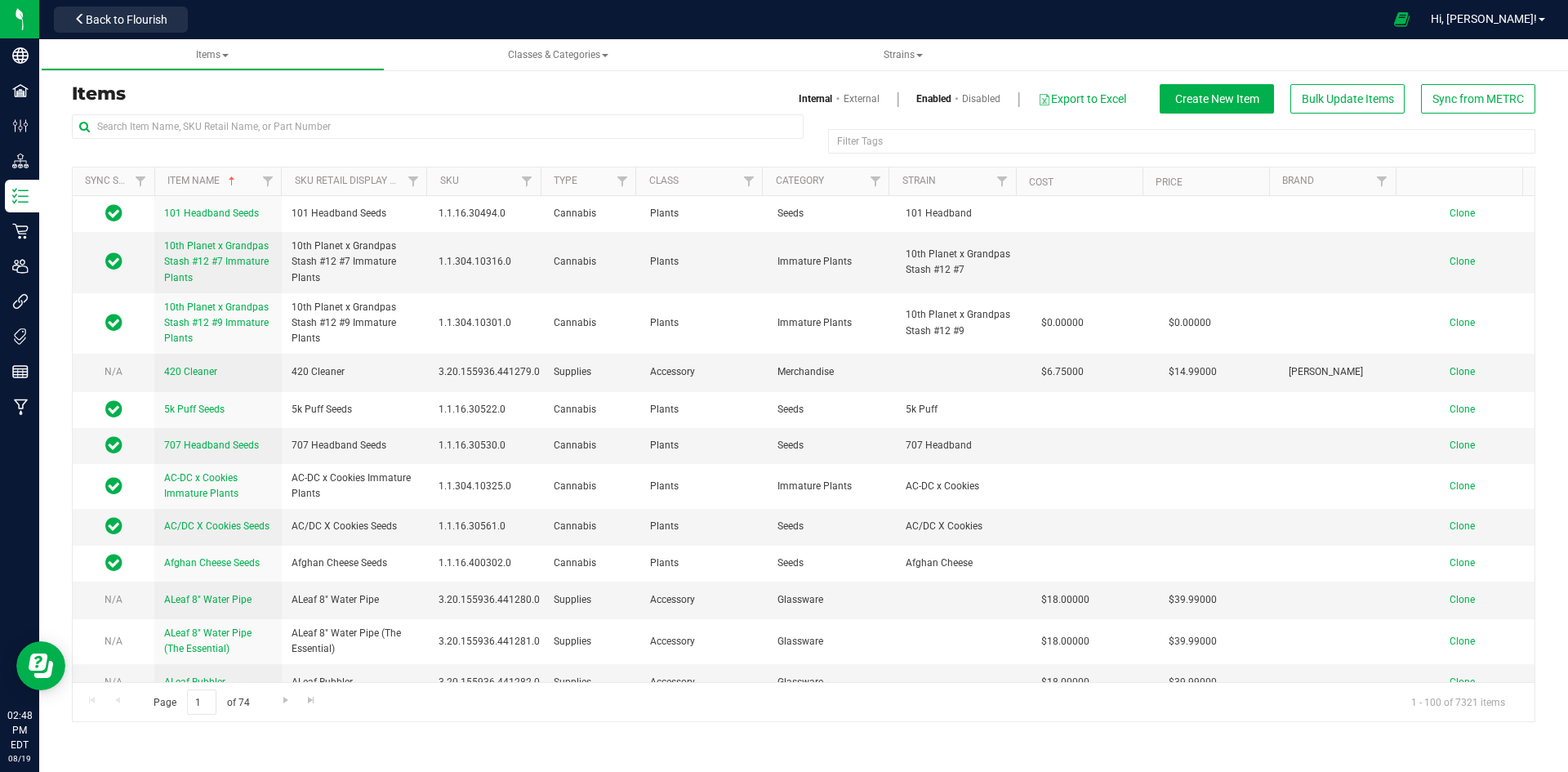
click at [125, 36] on nav "Retail Back to Flourish Hi, [PERSON_NAME]!" at bounding box center [803, 19] width 1529 height 39
click at [160, 18] on span "Back to Flourish" at bounding box center [126, 18] width 82 height 13
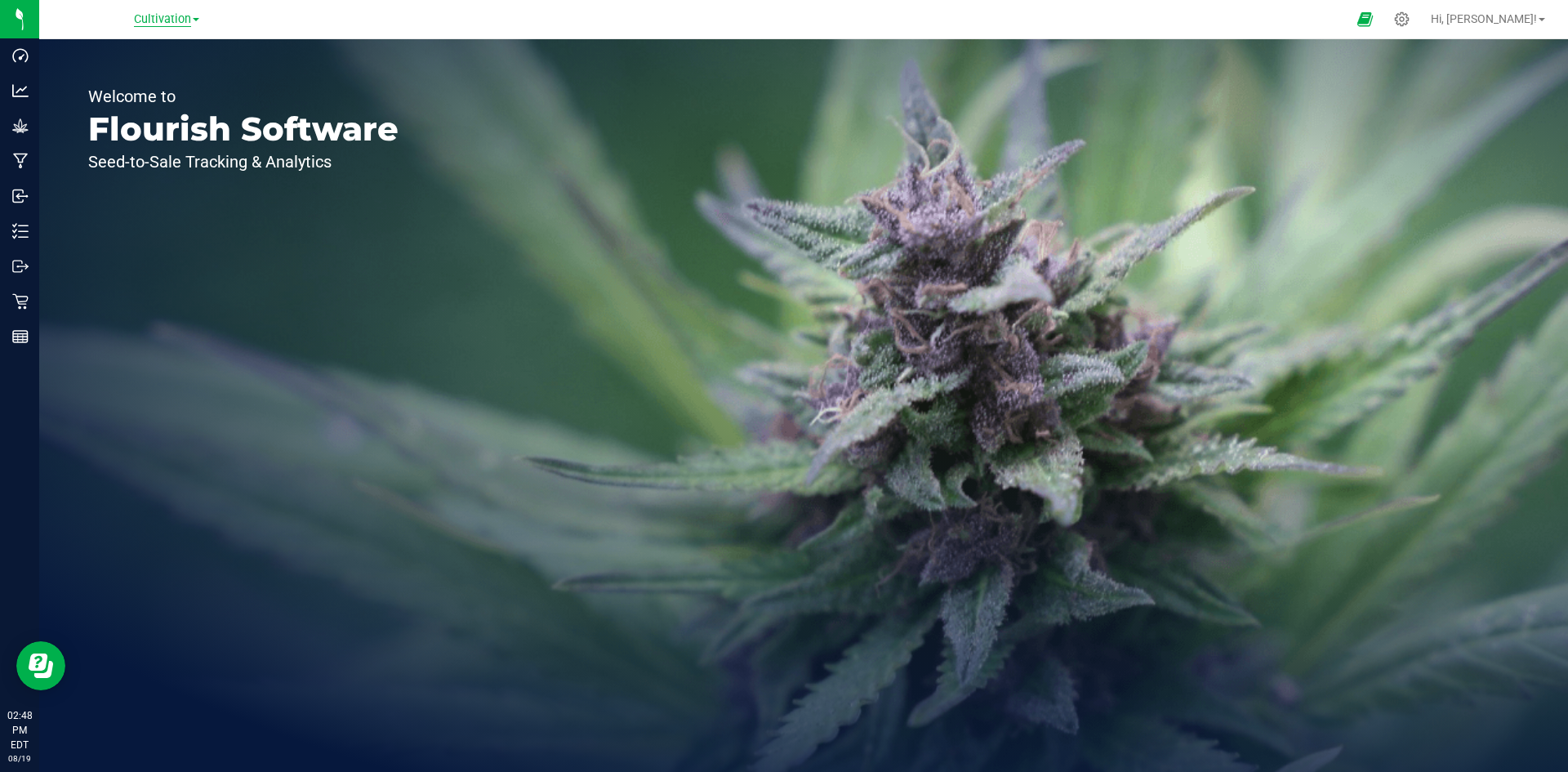
click at [184, 24] on span "Cultivation" at bounding box center [162, 19] width 57 height 15
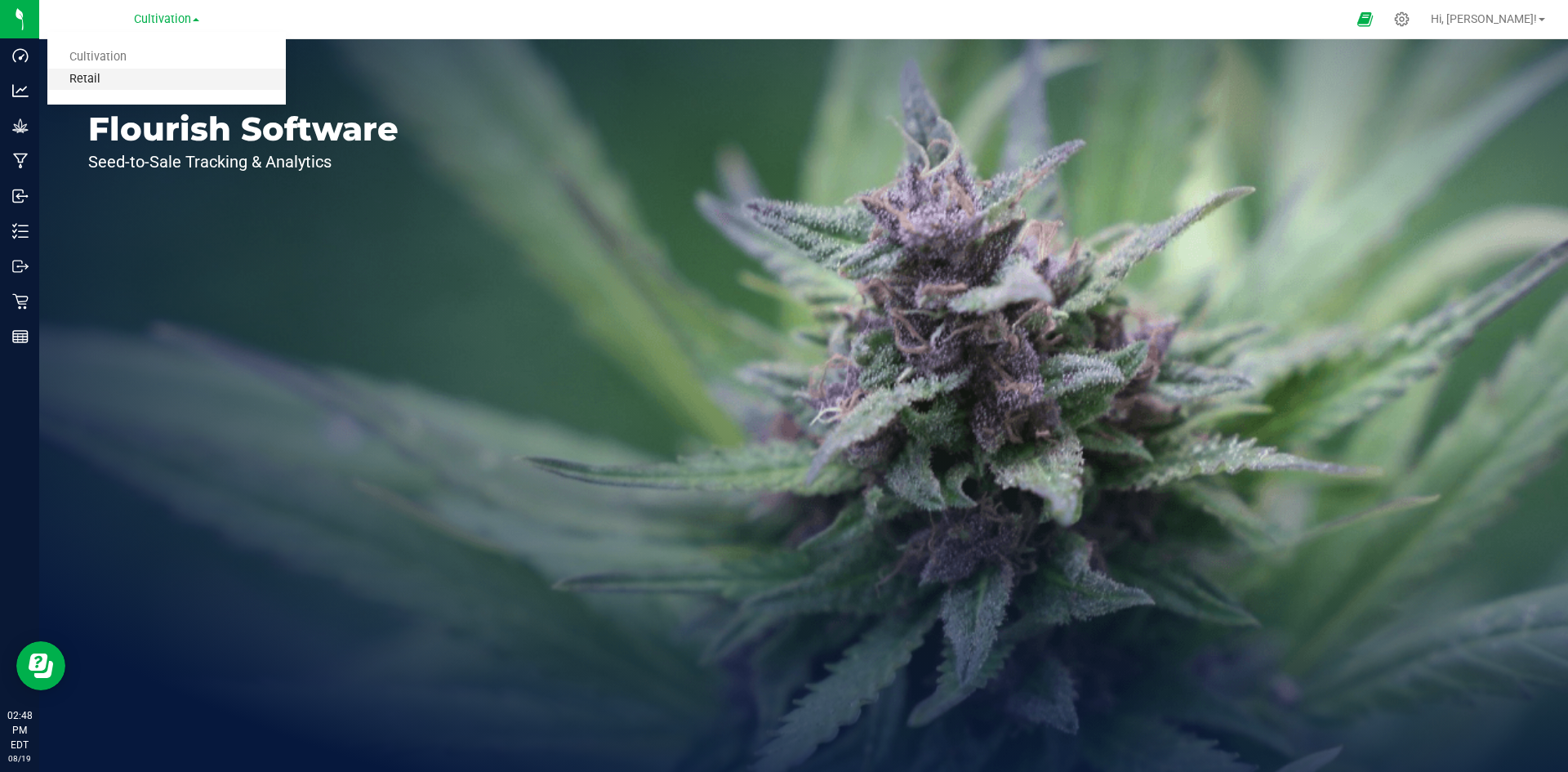
click at [176, 76] on link "Retail" at bounding box center [166, 80] width 238 height 22
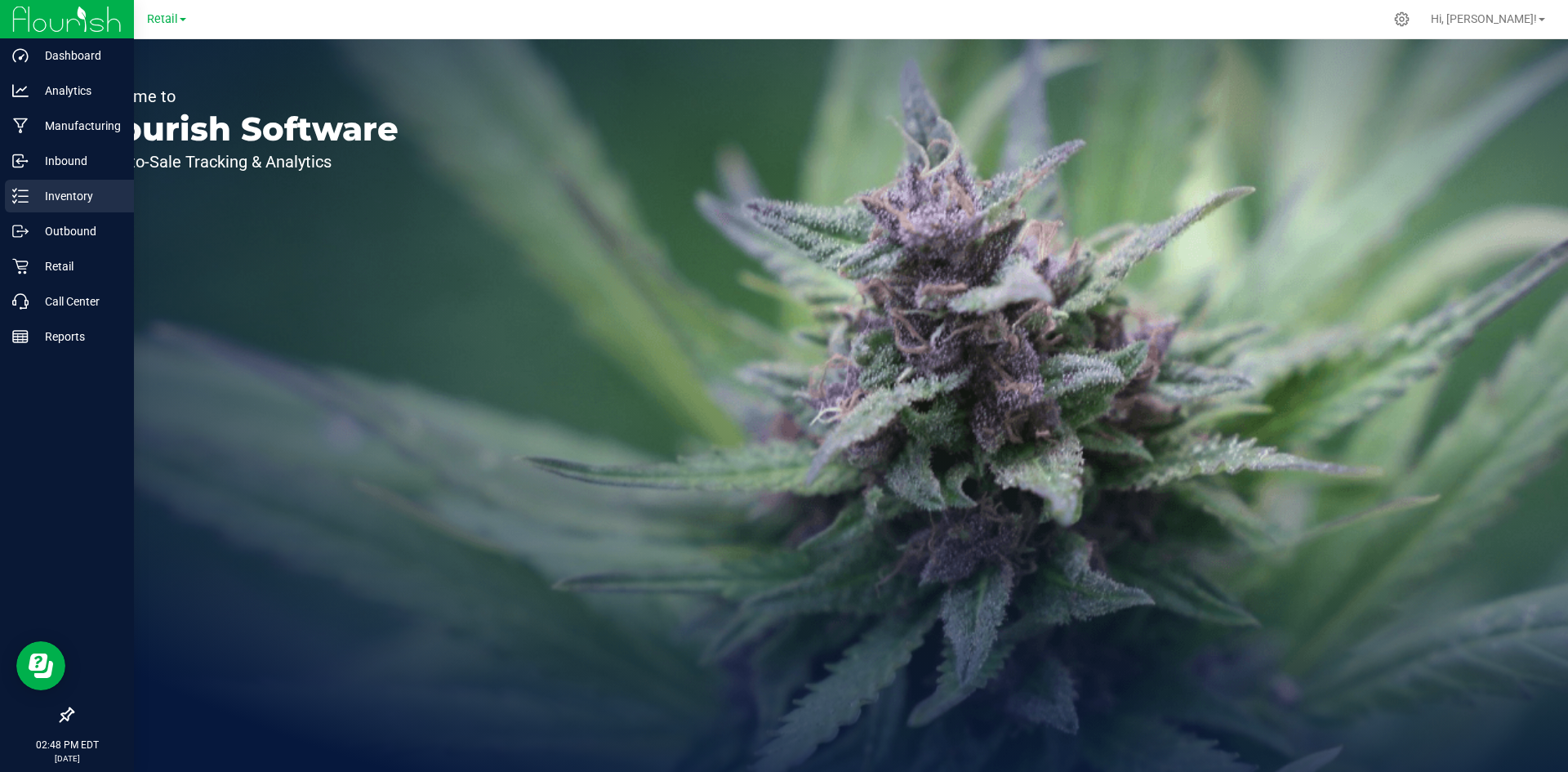
click at [32, 197] on p "Inventory" at bounding box center [77, 196] width 98 height 19
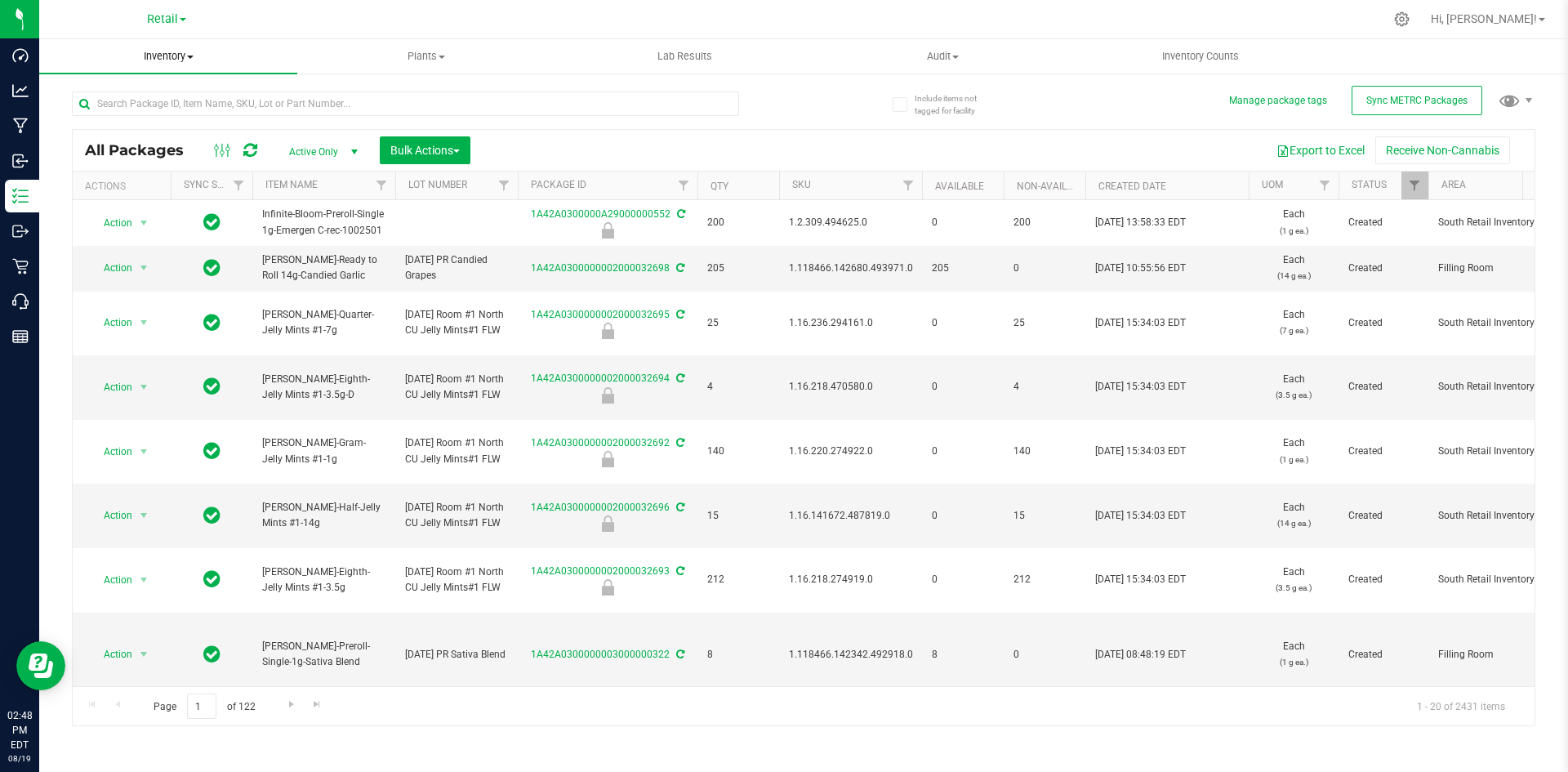
click at [162, 61] on span "Inventory" at bounding box center [168, 55] width 259 height 15
click at [161, 121] on li "All inventory" at bounding box center [168, 119] width 259 height 19
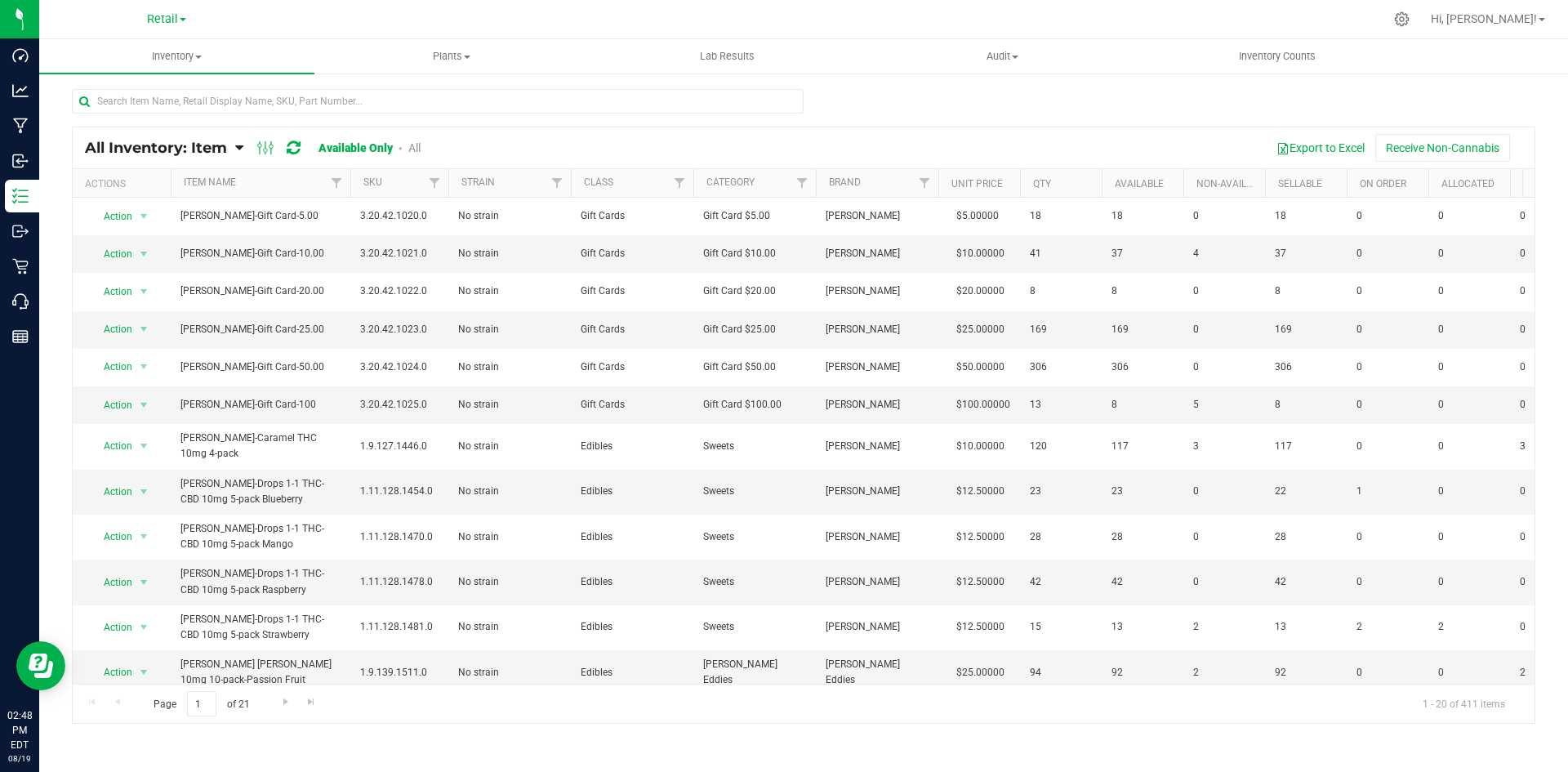
click at [786, 174] on th "Category" at bounding box center [754, 183] width 122 height 28
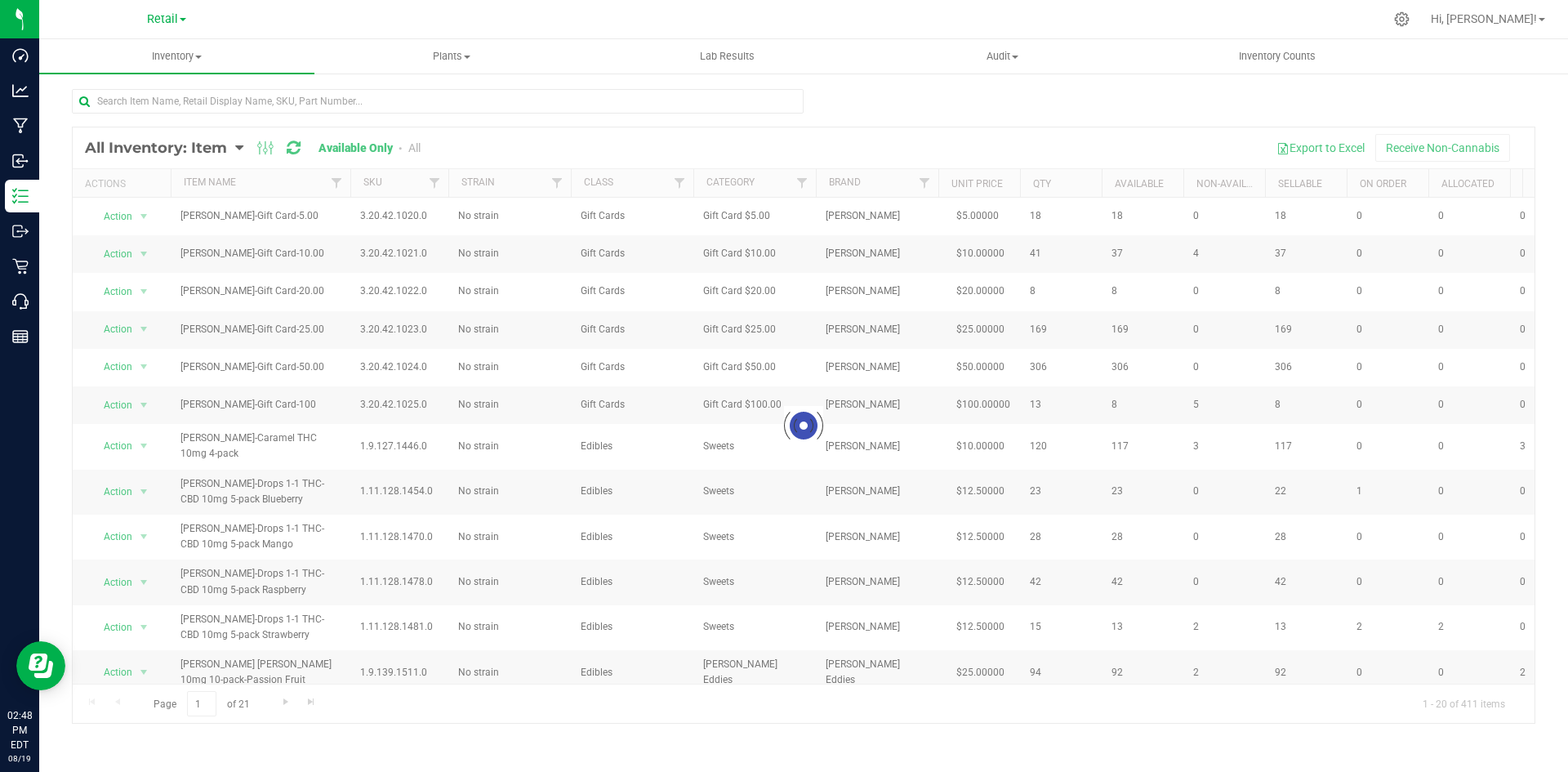
click at [798, 179] on div at bounding box center [804, 425] width 1462 height 596
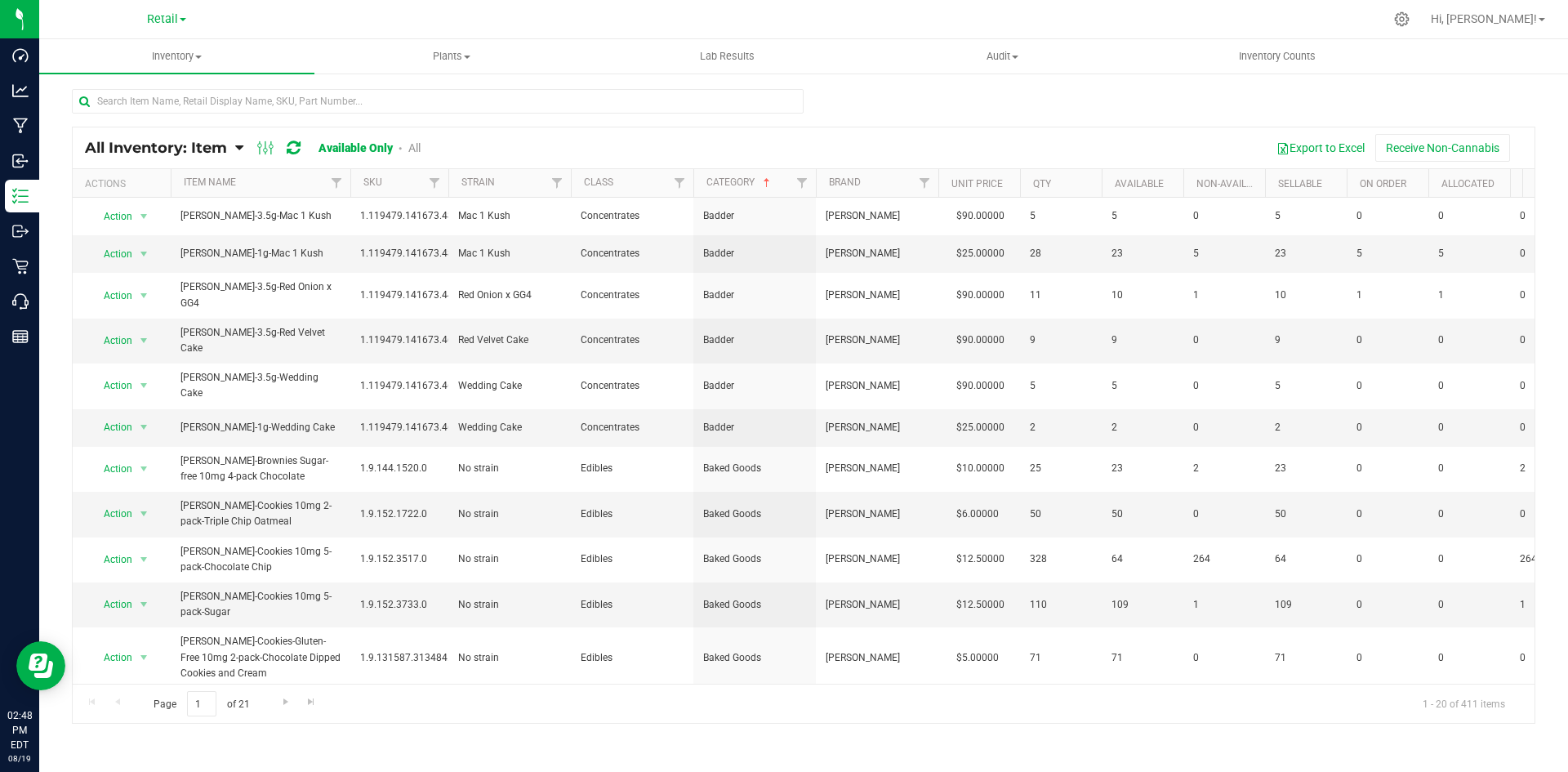
click at [785, 179] on th "Category" at bounding box center [754, 183] width 122 height 28
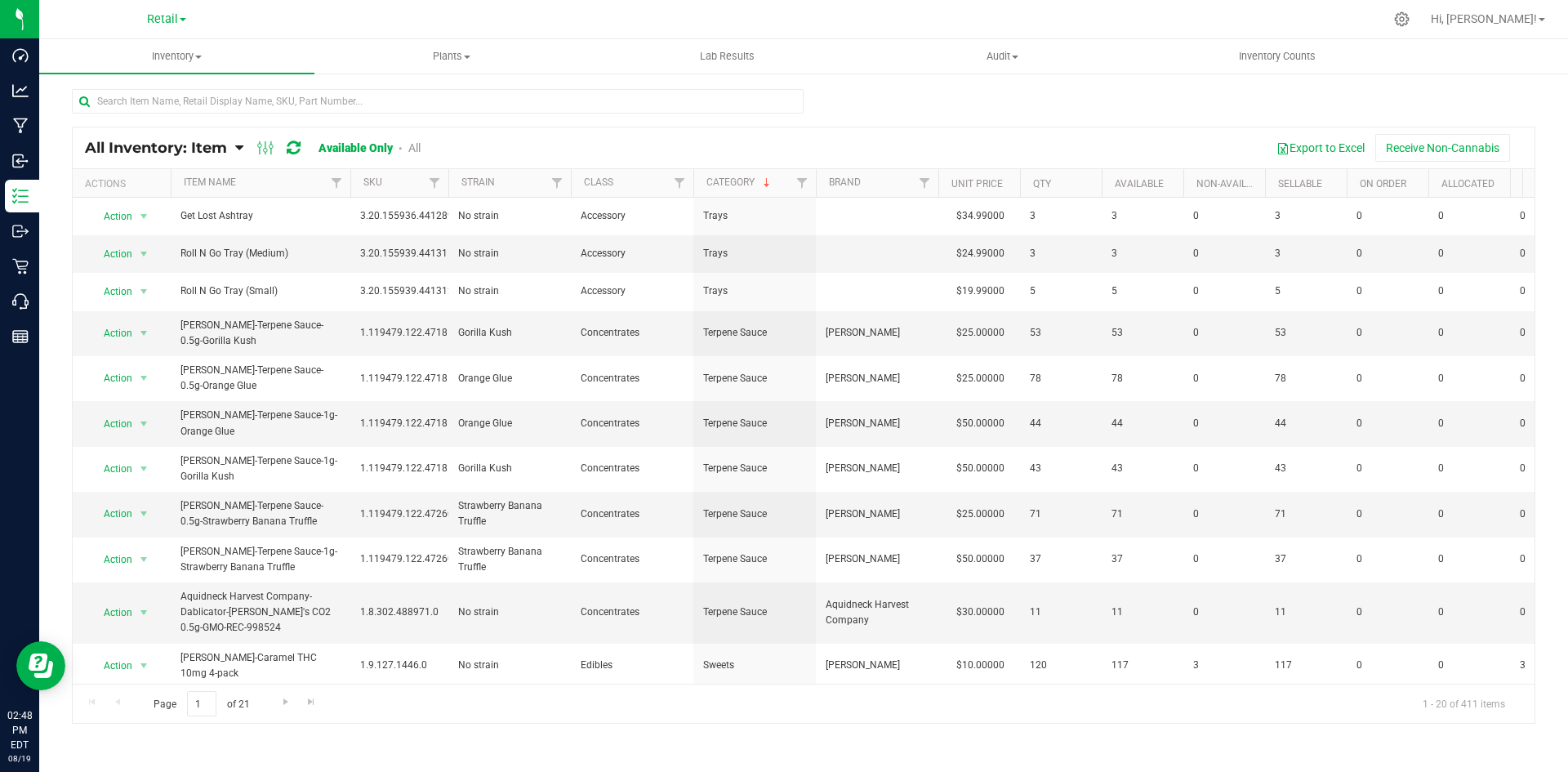
click at [776, 181] on th "Category" at bounding box center [754, 183] width 122 height 28
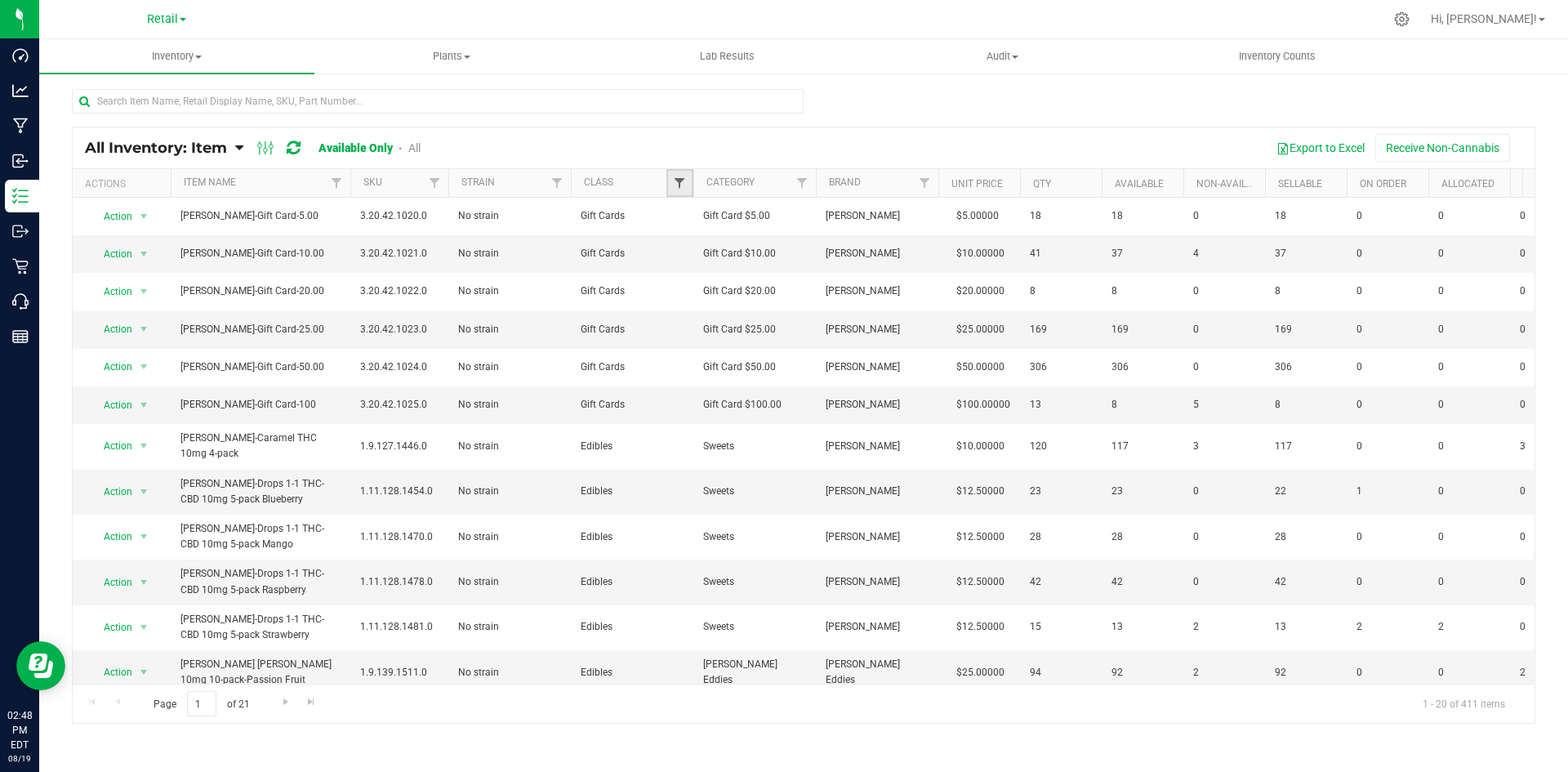
click at [676, 179] on span "Filter" at bounding box center [679, 182] width 13 height 13
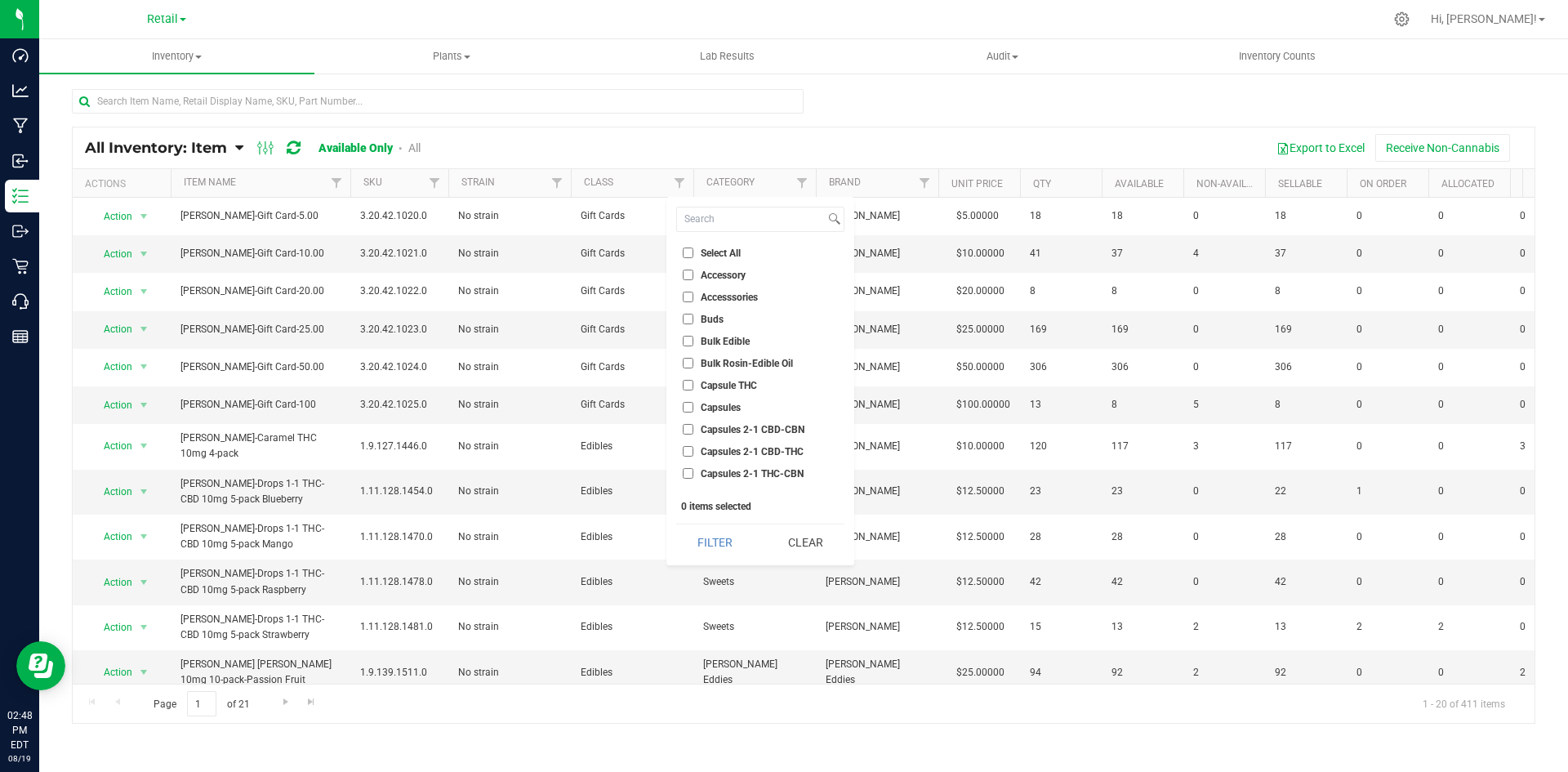
click at [732, 271] on span "Accessory" at bounding box center [723, 275] width 45 height 10
click at [693, 271] on input "Accessory" at bounding box center [687, 274] width 11 height 11
checkbox input "true"
click at [732, 293] on span "Accesssories" at bounding box center [729, 298] width 57 height 10
click at [693, 292] on input "Accesssories" at bounding box center [687, 297] width 11 height 11
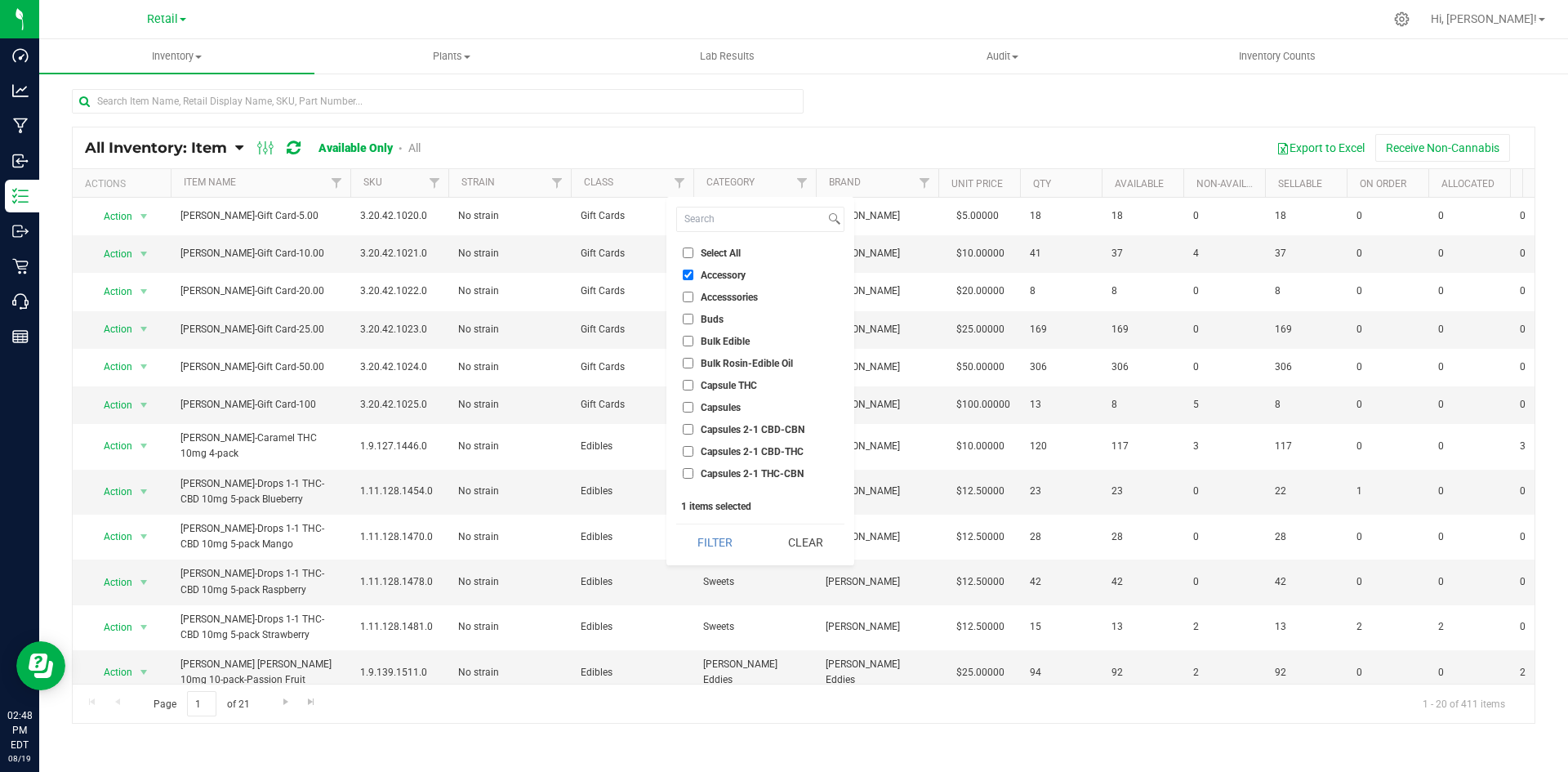
checkbox input "true"
click at [744, 542] on button "Filter" at bounding box center [715, 542] width 79 height 36
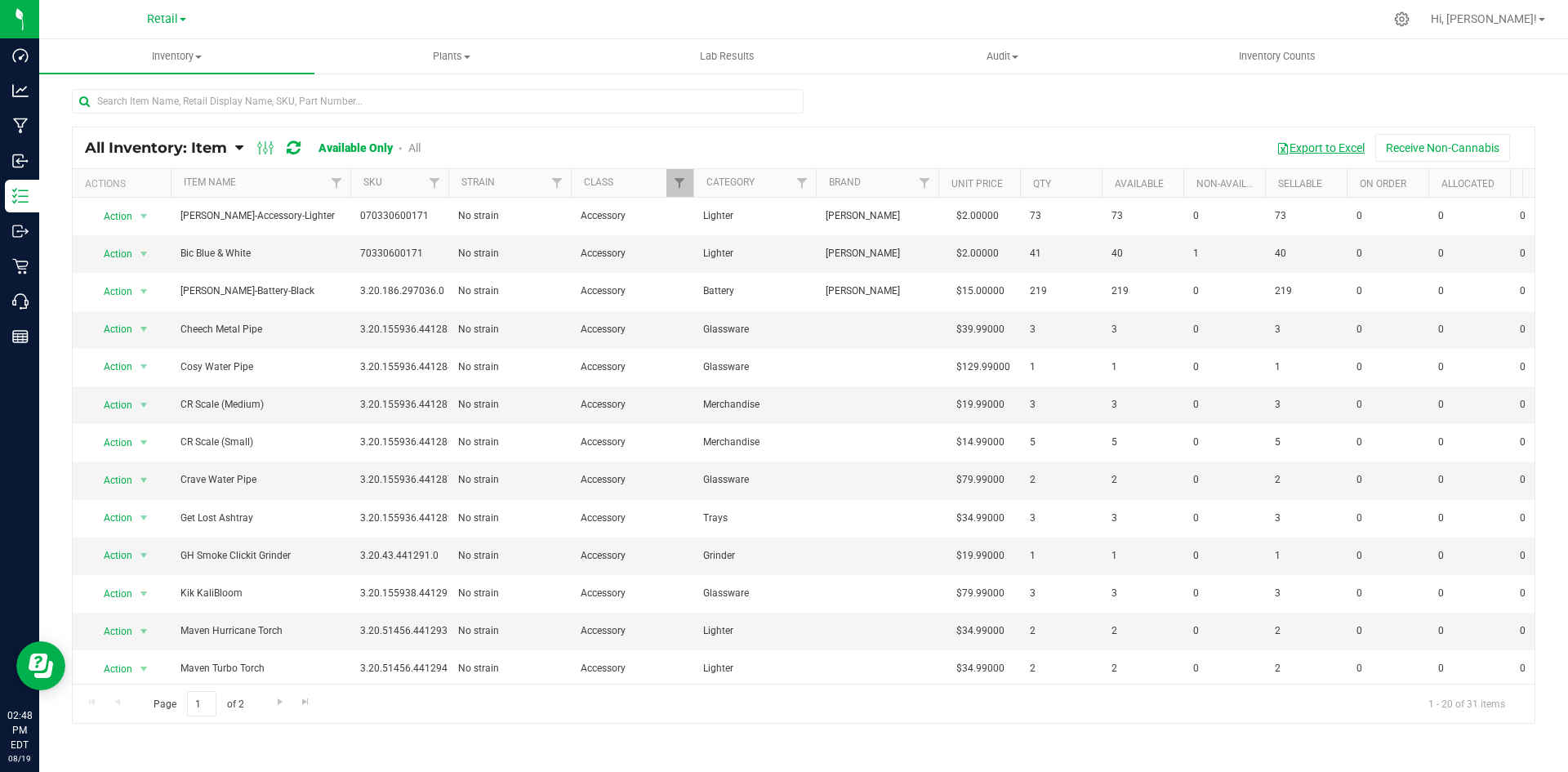
click at [1297, 150] on button "Export to Excel" at bounding box center [1320, 148] width 110 height 28
